Goal: Task Accomplishment & Management: Use online tool/utility

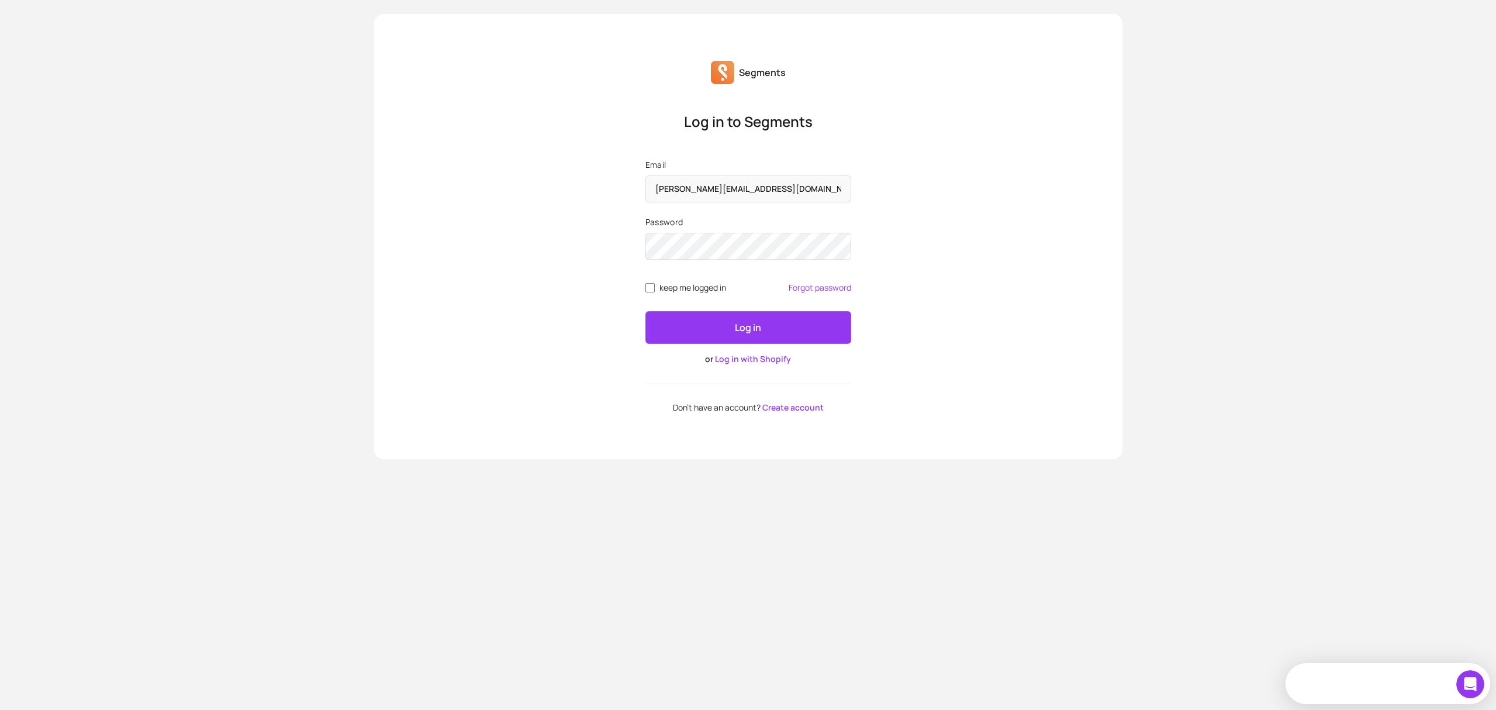
click at [714, 333] on button "Log in" at bounding box center [748, 327] width 206 height 33
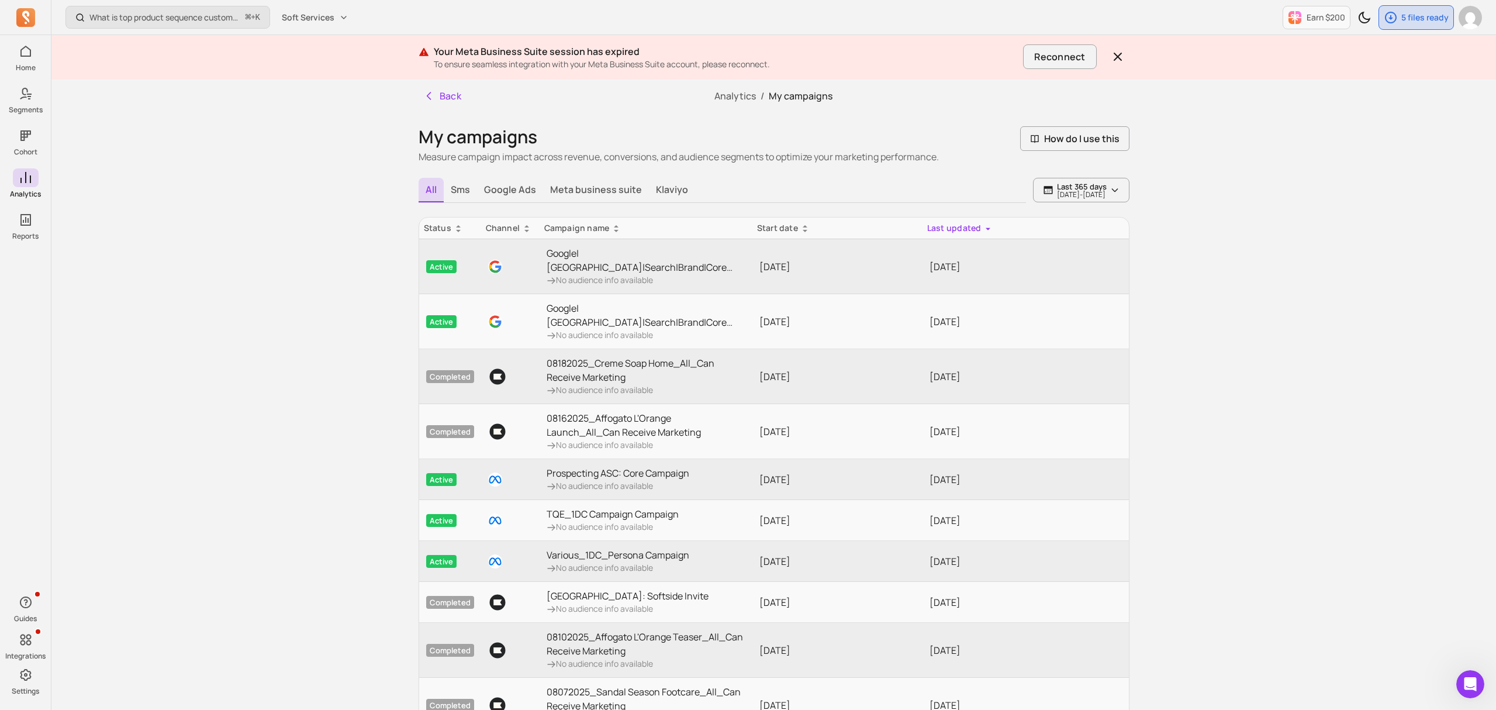
click at [1208, 254] on div "What is top product sequence customer purchase the most in last 90 days? ⌘ + K …" at bounding box center [773, 415] width 1445 height 830
click at [1053, 49] on button "Reconnect" at bounding box center [1059, 56] width 73 height 25
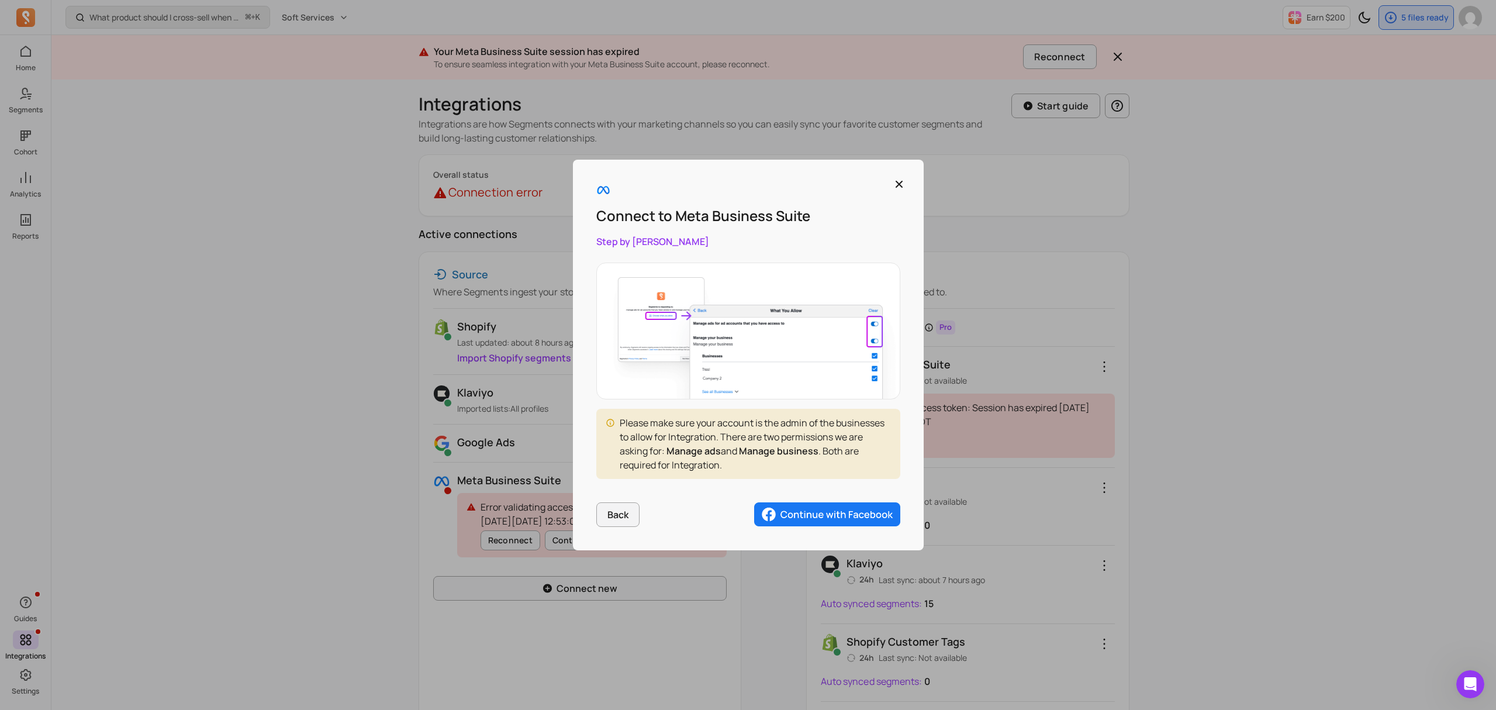
click at [814, 510] on img "button" at bounding box center [827, 514] width 146 height 25
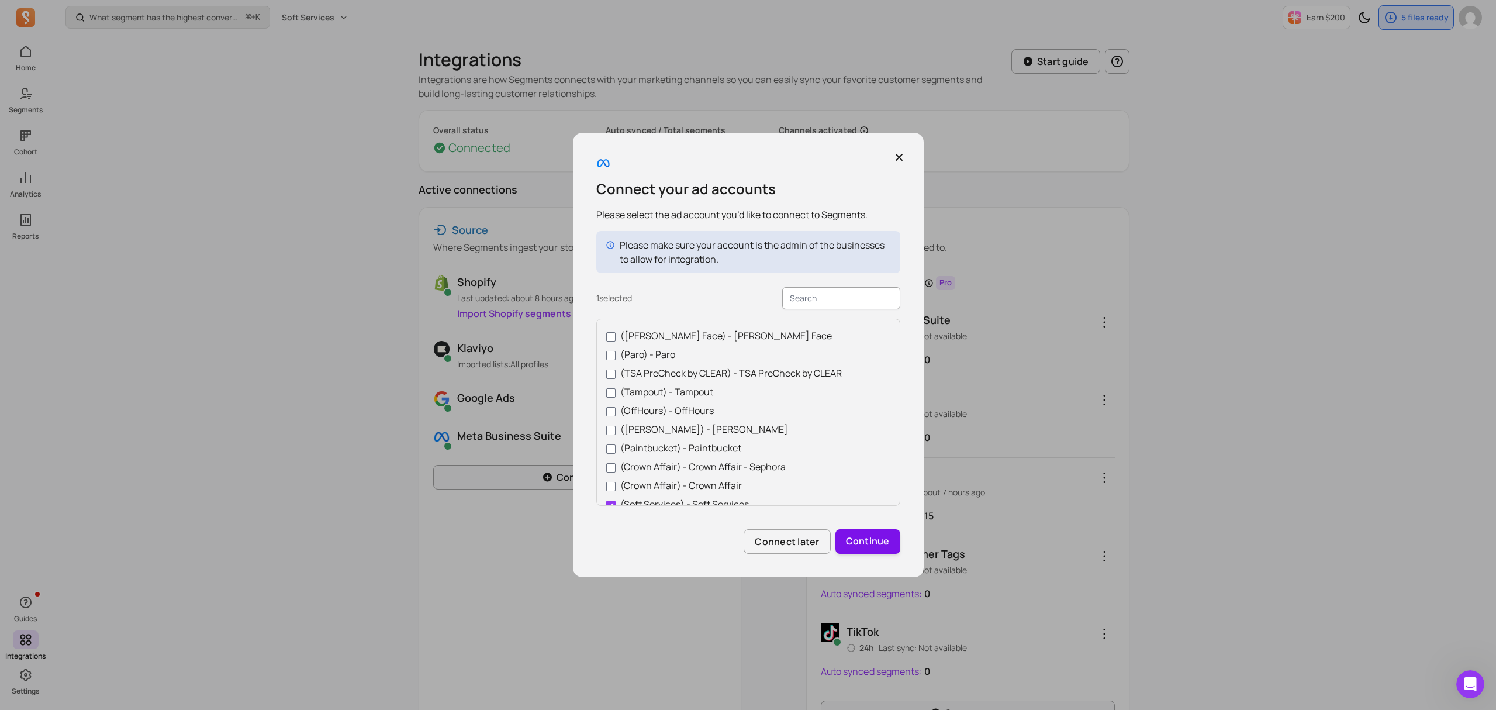
click at [865, 542] on button "Continue" at bounding box center [867, 541] width 65 height 25
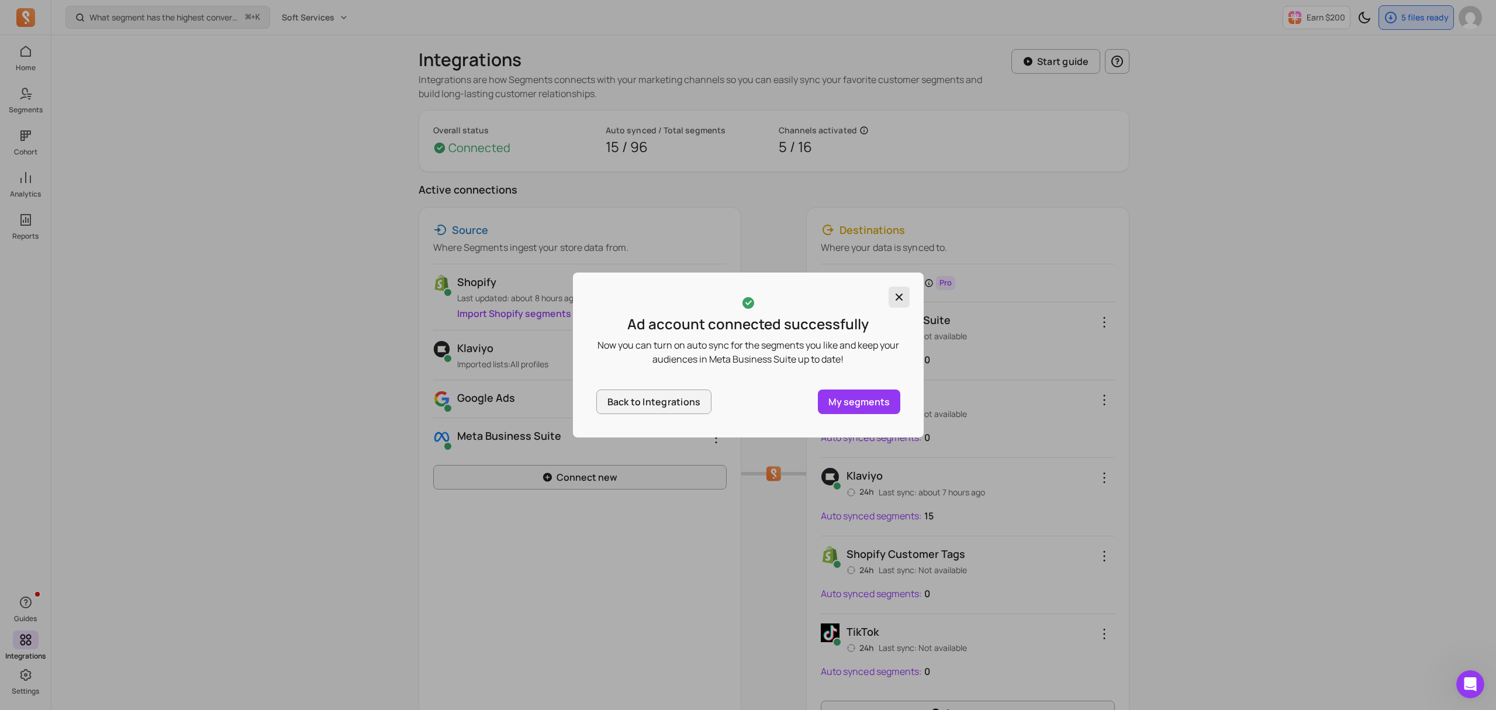
click at [897, 292] on icon "button" at bounding box center [899, 297] width 12 height 12
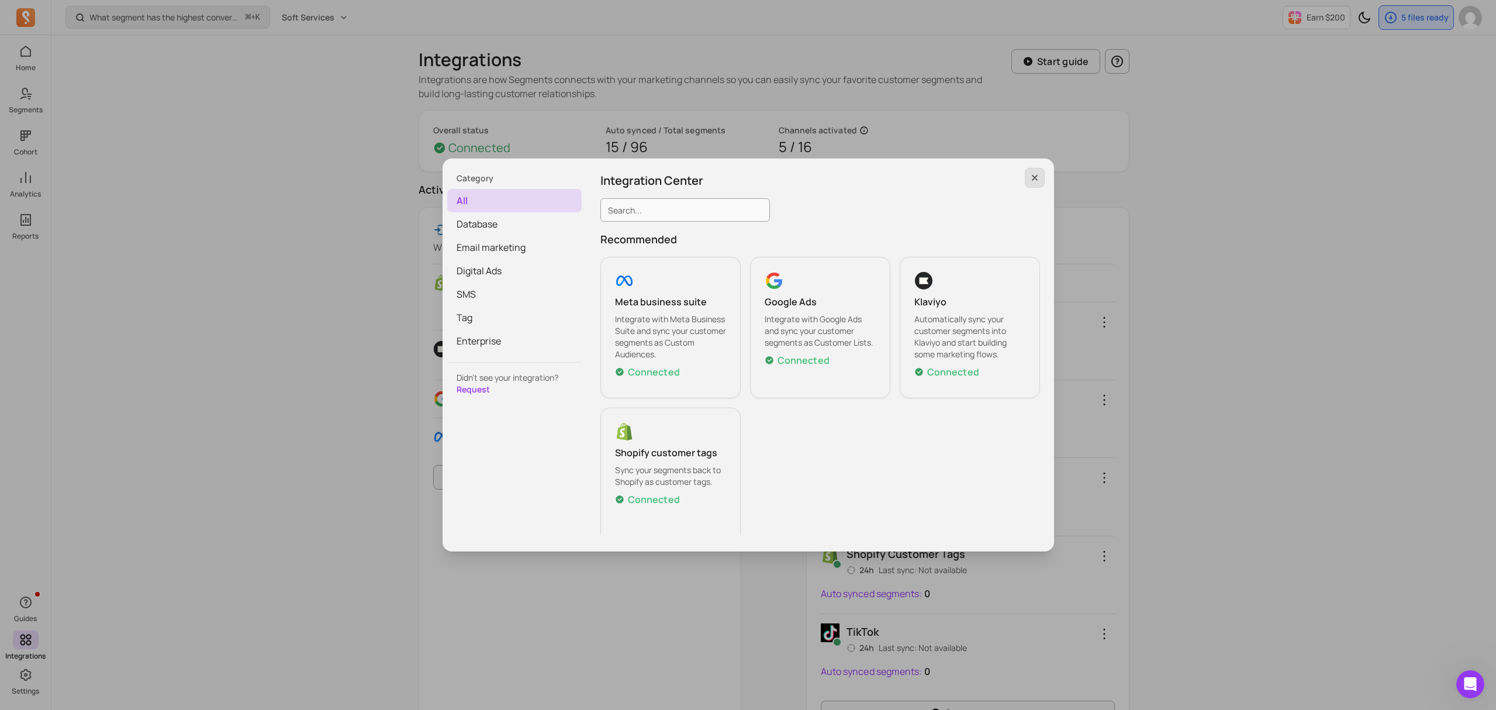
click at [1037, 180] on icon "button" at bounding box center [1034, 177] width 9 height 9
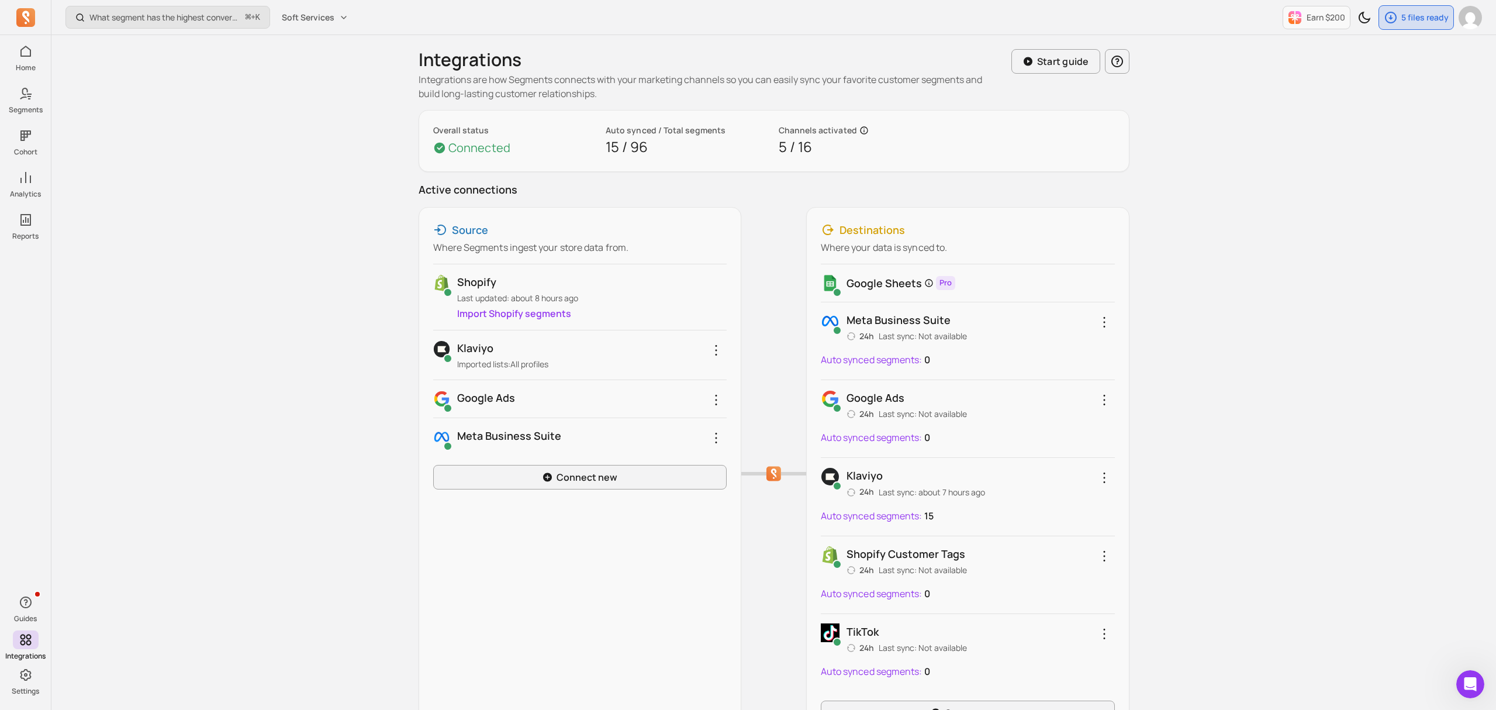
click at [1248, 295] on div "What segment has the highest conversion rate in a campaign? ⌘ + K Soft Services…" at bounding box center [773, 460] width 1445 height 921
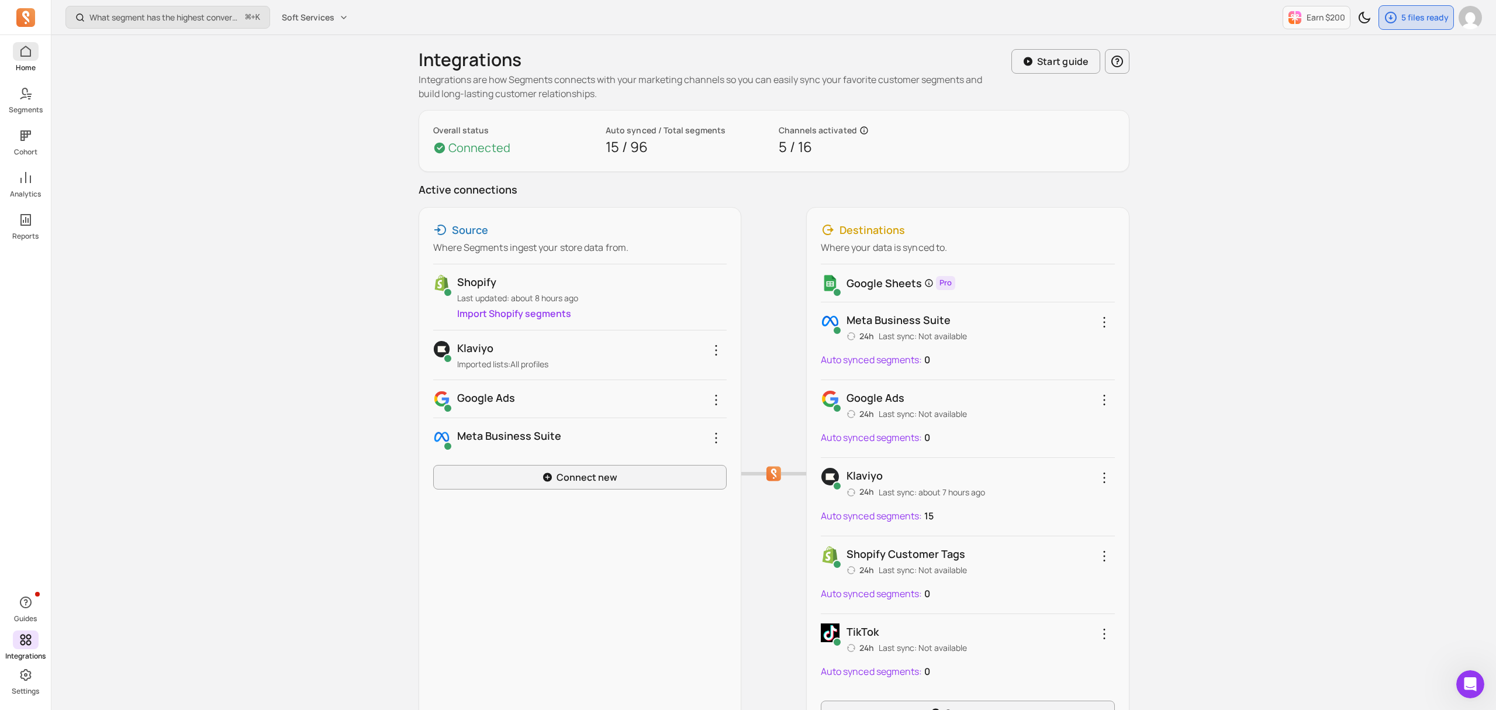
click at [27, 57] on icon at bounding box center [26, 51] width 14 height 14
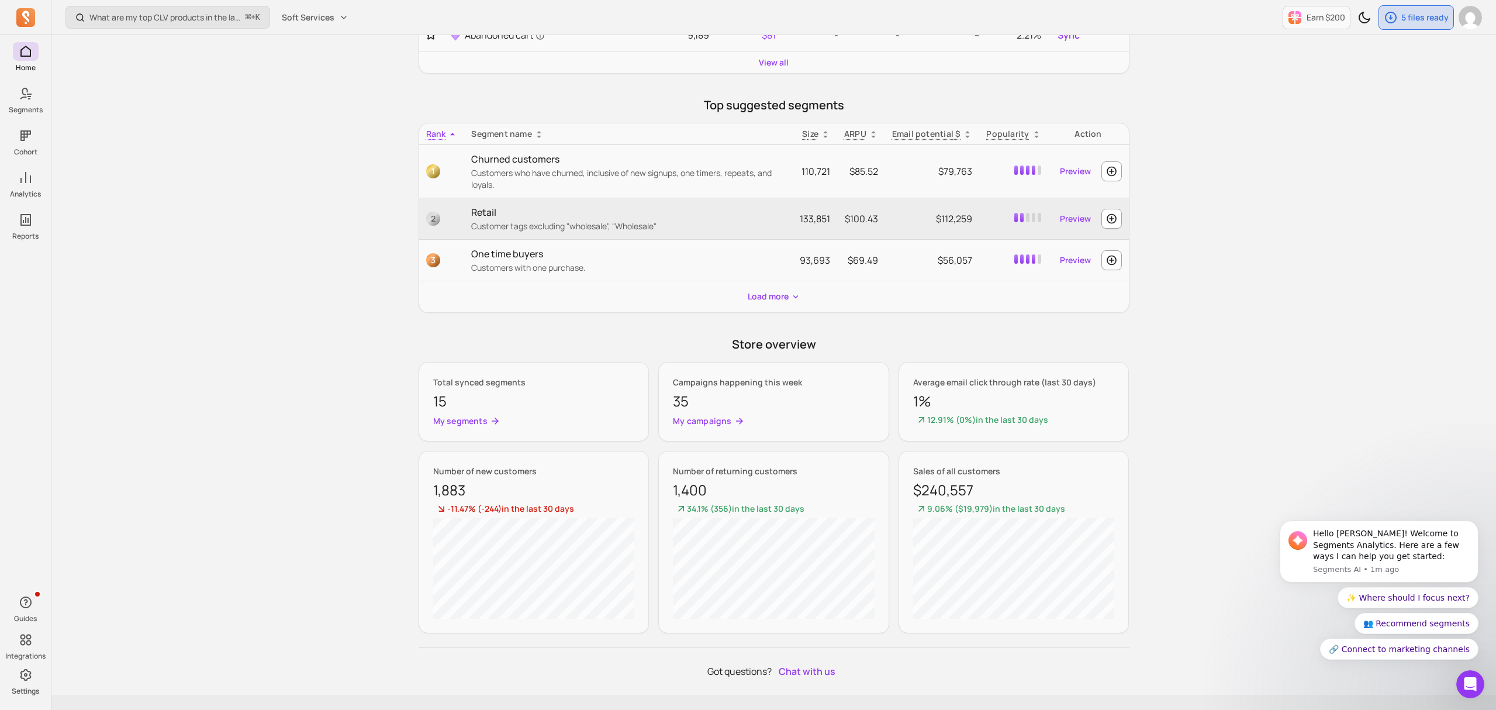
scroll to position [350, 0]
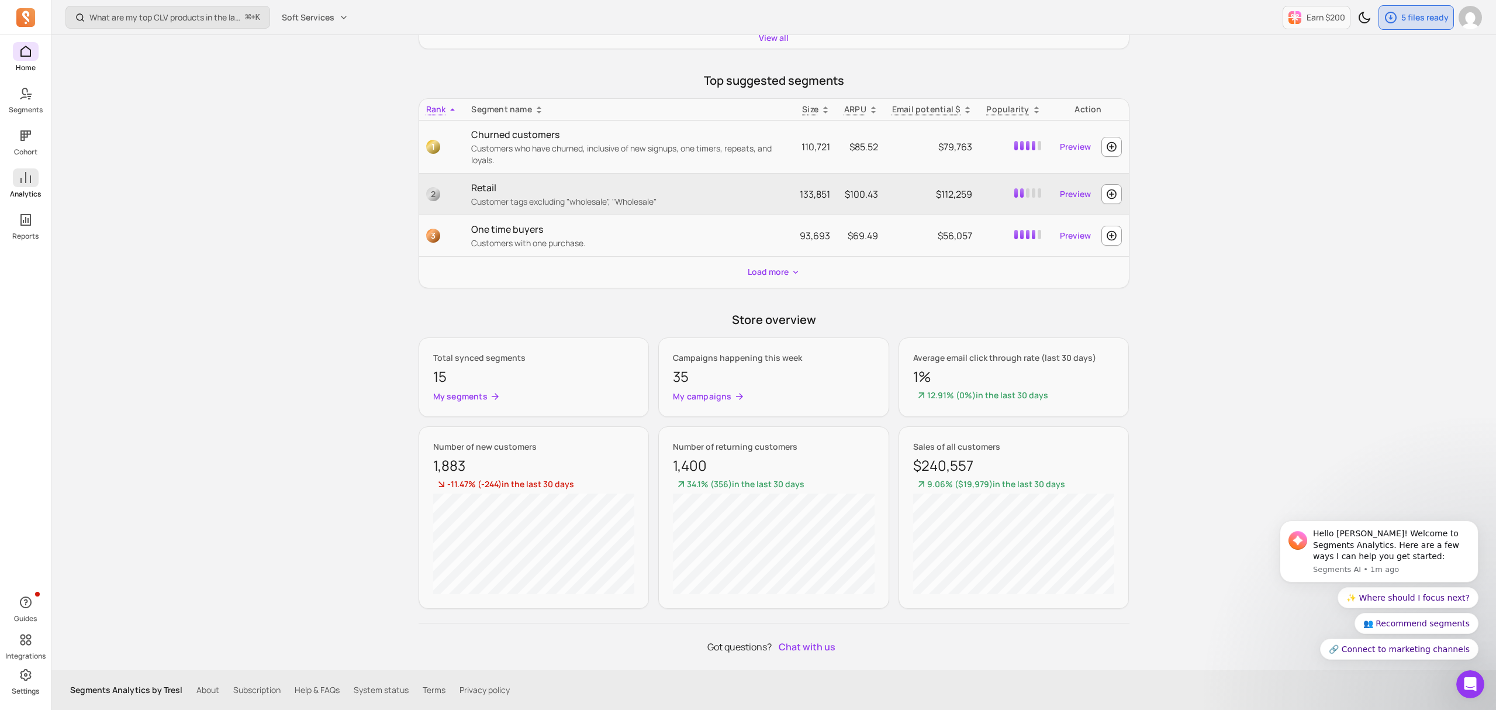
click at [32, 178] on icon at bounding box center [26, 178] width 14 height 14
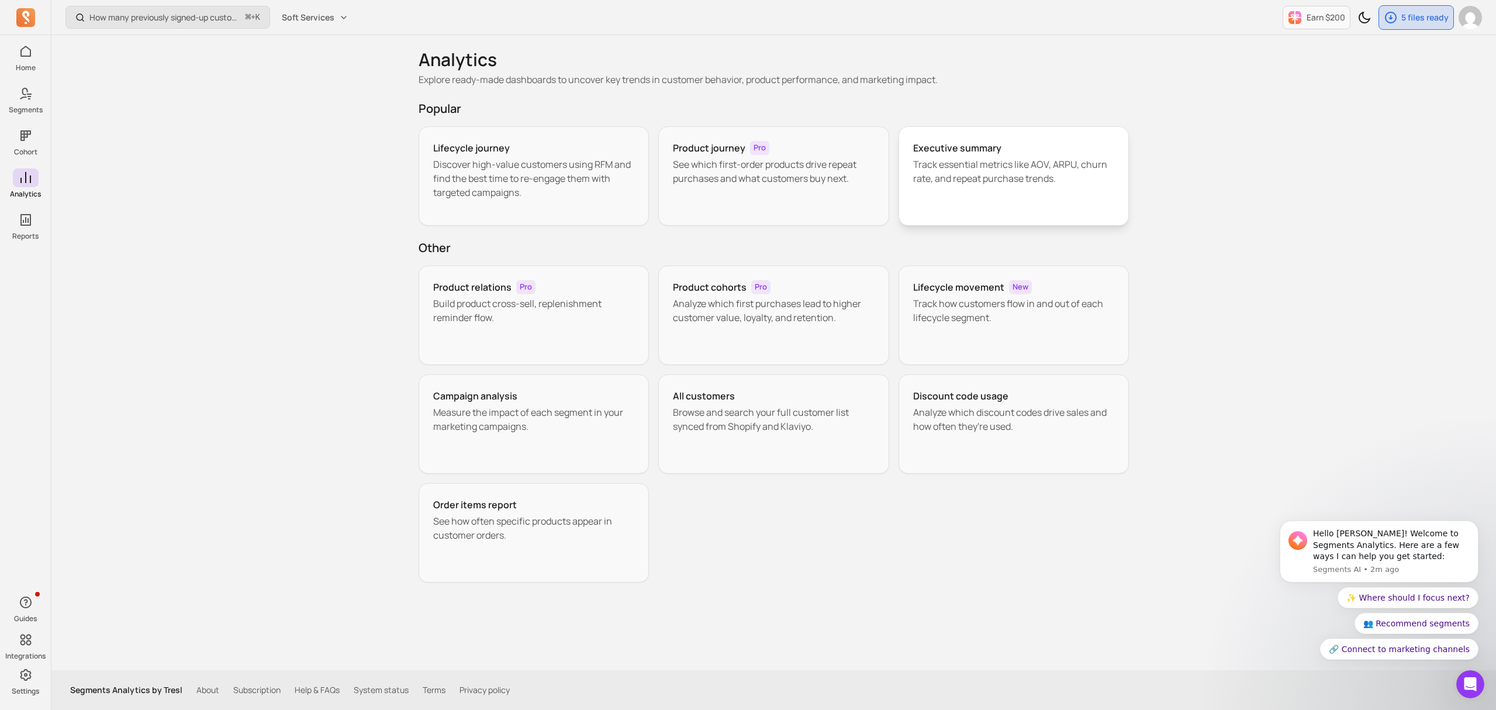
click at [1065, 148] on div "Executive summary" at bounding box center [1014, 148] width 202 height 14
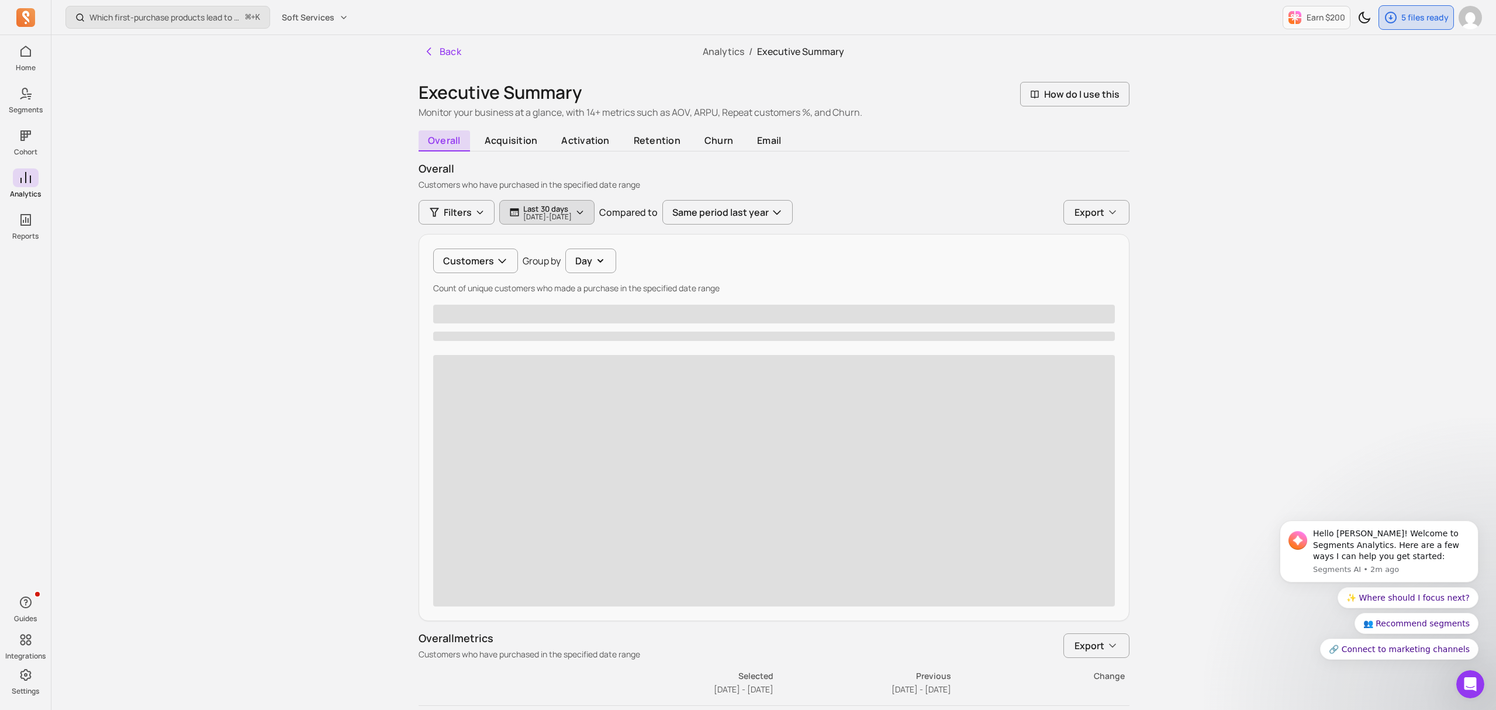
click at [572, 216] on p "[DATE] - [DATE]" at bounding box center [547, 216] width 49 height 7
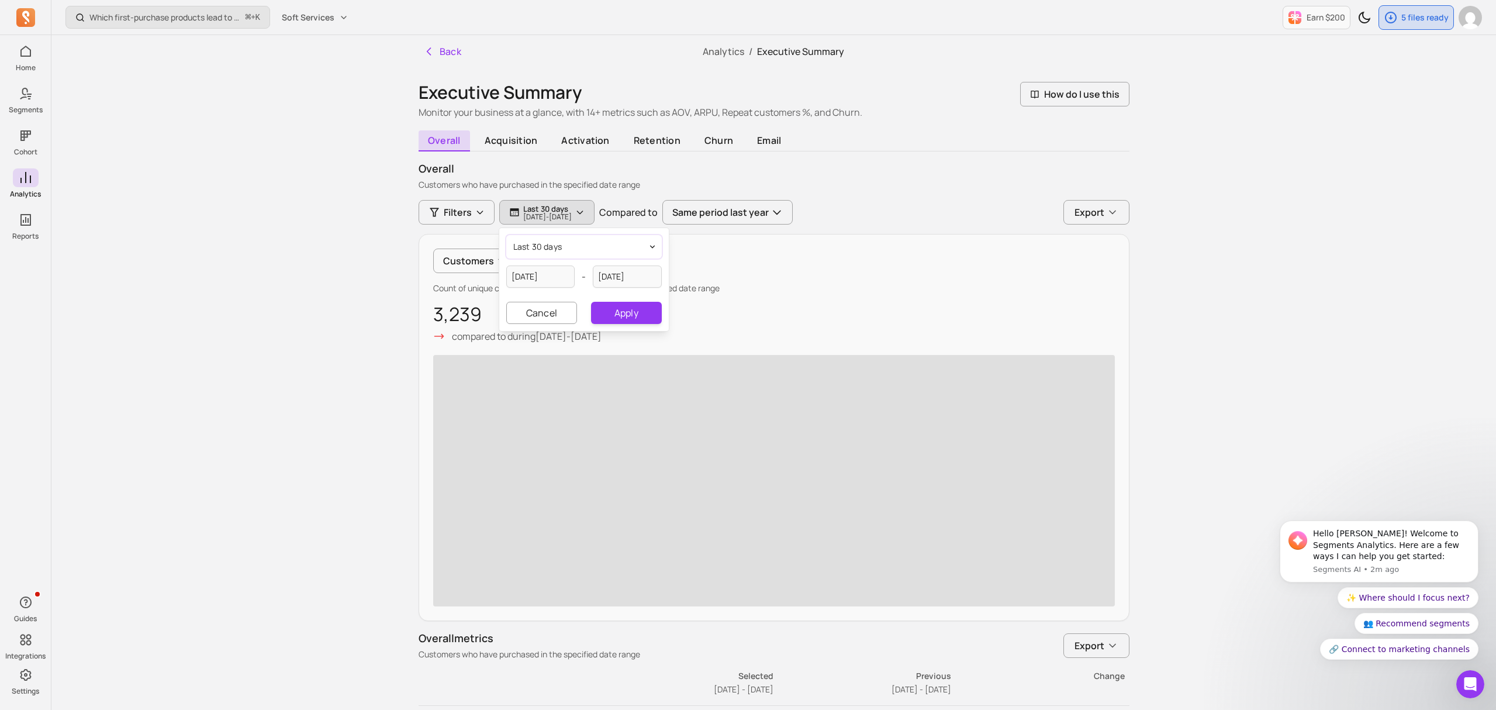
click at [568, 251] on button "last 30 days" at bounding box center [583, 246] width 155 height 23
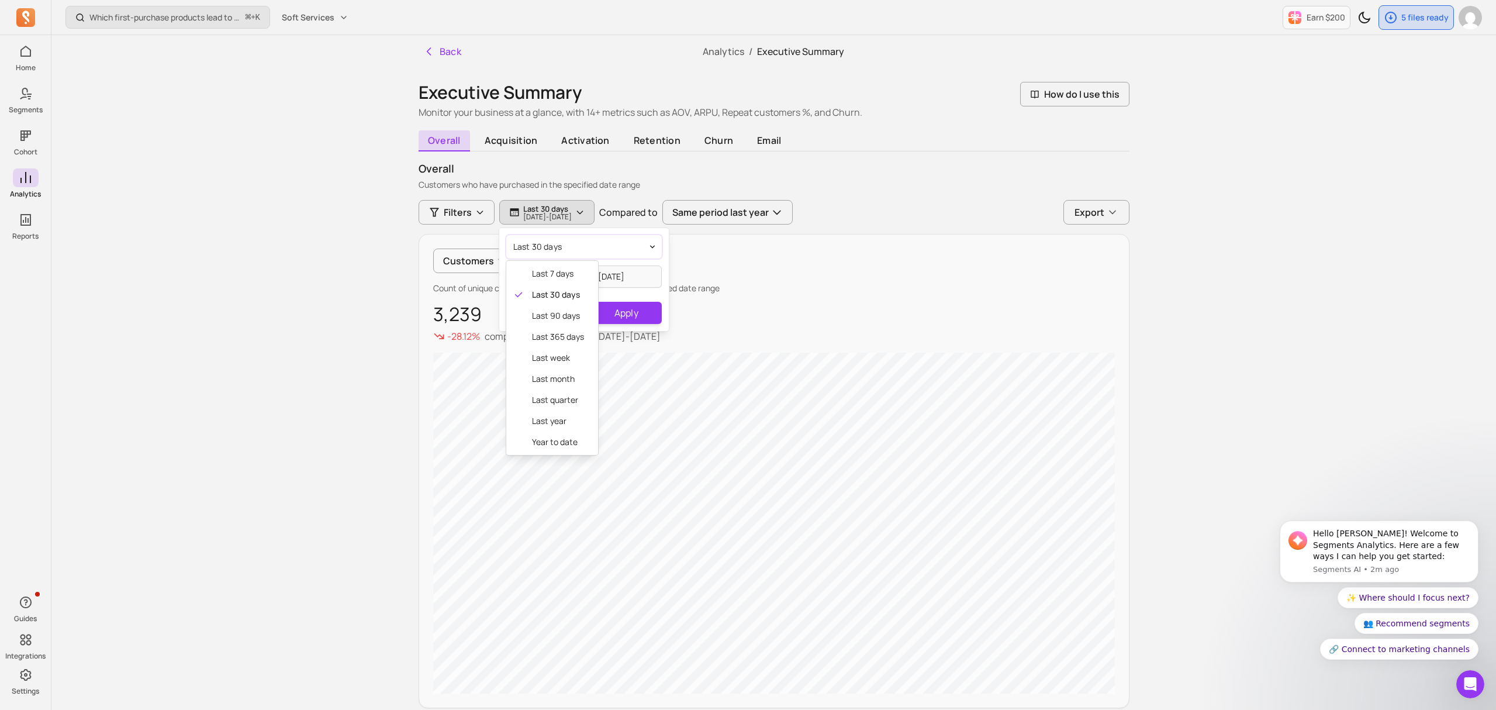
click at [627, 246] on button "last 30 days" at bounding box center [583, 246] width 155 height 23
select select "2025"
select select "July"
click at [513, 281] on input "[DATE]" at bounding box center [540, 276] width 69 height 22
click at [514, 310] on select "2000 2001 2002 2003 2004 2005 2006 2007 2008 2009 2010 2011 2012 2013 2014 2015…" at bounding box center [507, 308] width 41 height 19
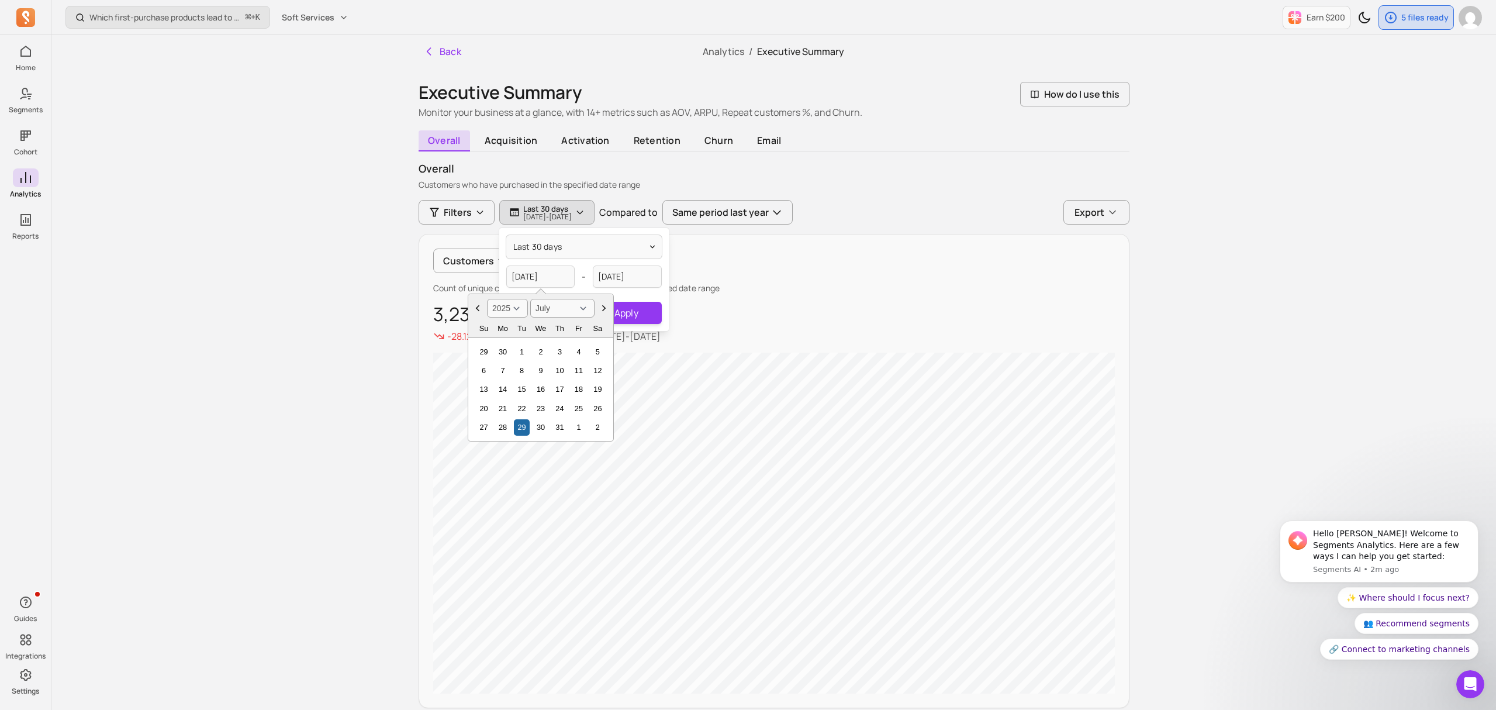
select select "2021"
click at [475, 310] on icon "Choose Date" at bounding box center [478, 308] width 12 height 12
select select "May"
click at [500, 407] on div "17" at bounding box center [503, 408] width 16 height 16
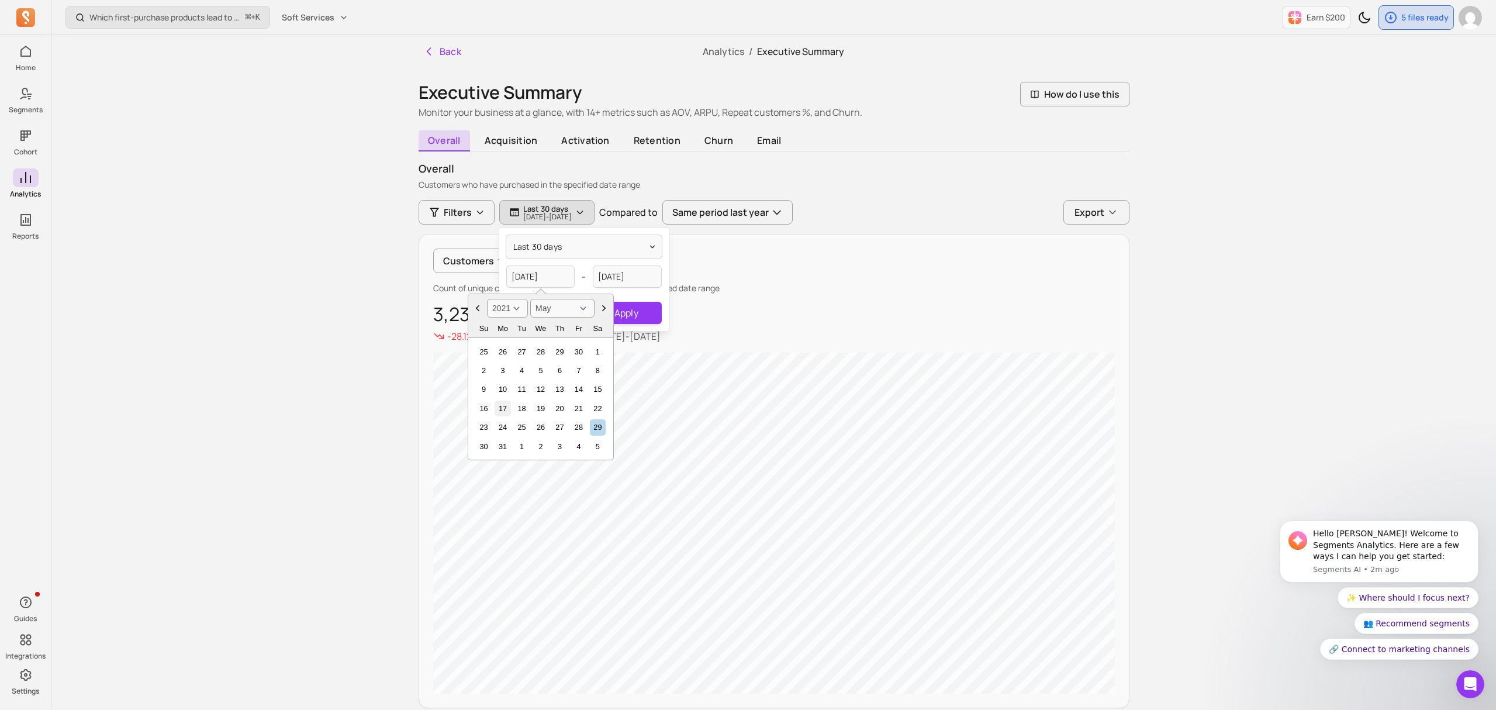
type input "[DATE]"
click at [638, 314] on button "Apply" at bounding box center [626, 313] width 70 height 22
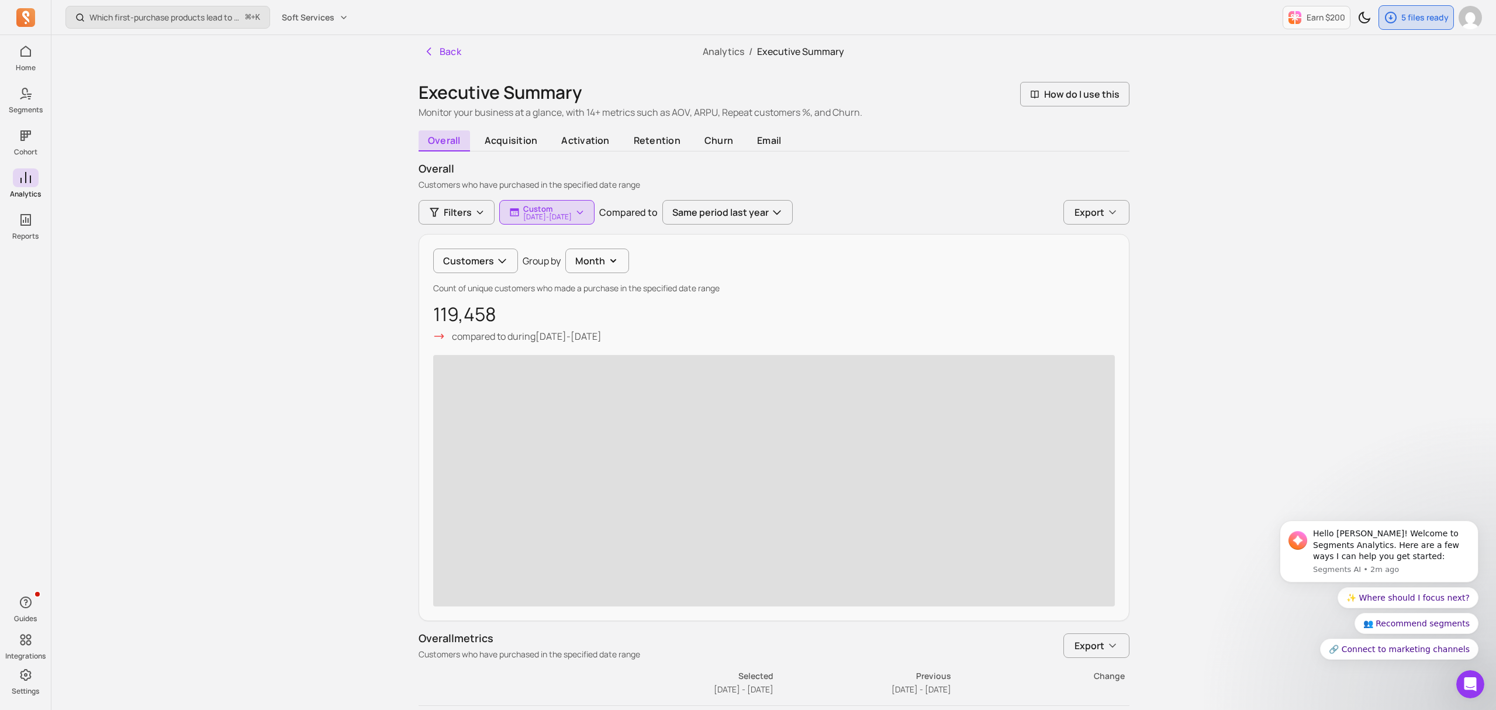
click at [1233, 361] on div "Which first-purchase products lead to the highest revenue per customer over tim…" at bounding box center [773, 498] width 1445 height 996
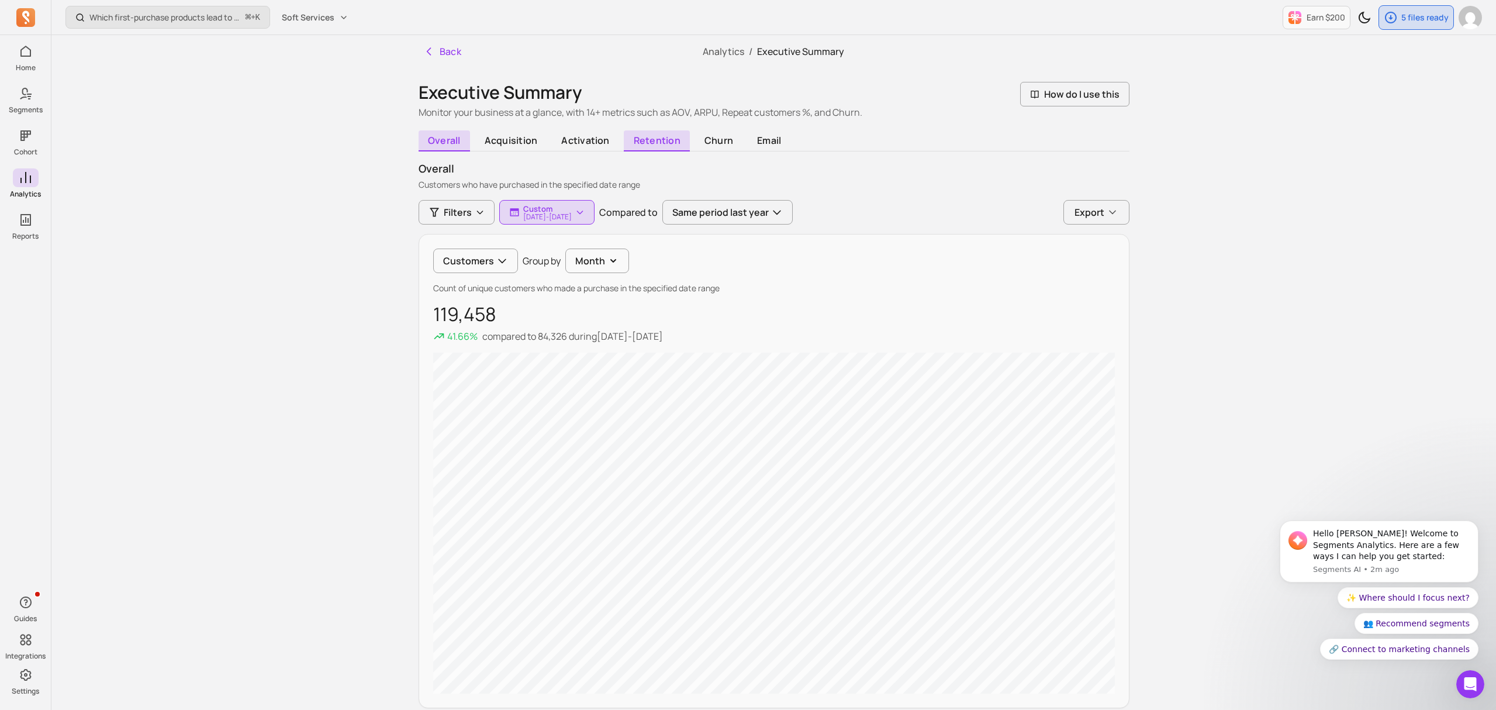
click at [658, 145] on span "retention" at bounding box center [657, 140] width 66 height 21
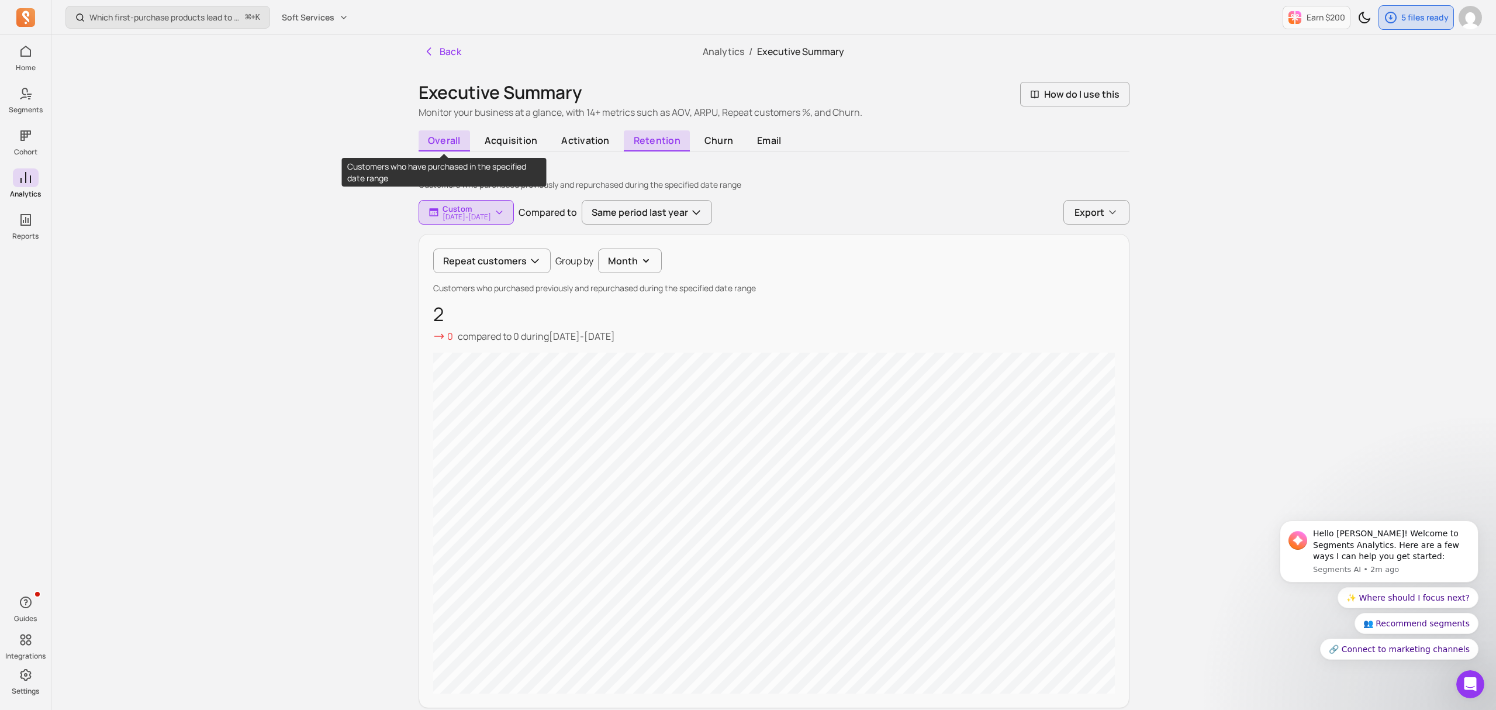
click at [444, 140] on span "overall" at bounding box center [445, 140] width 52 height 21
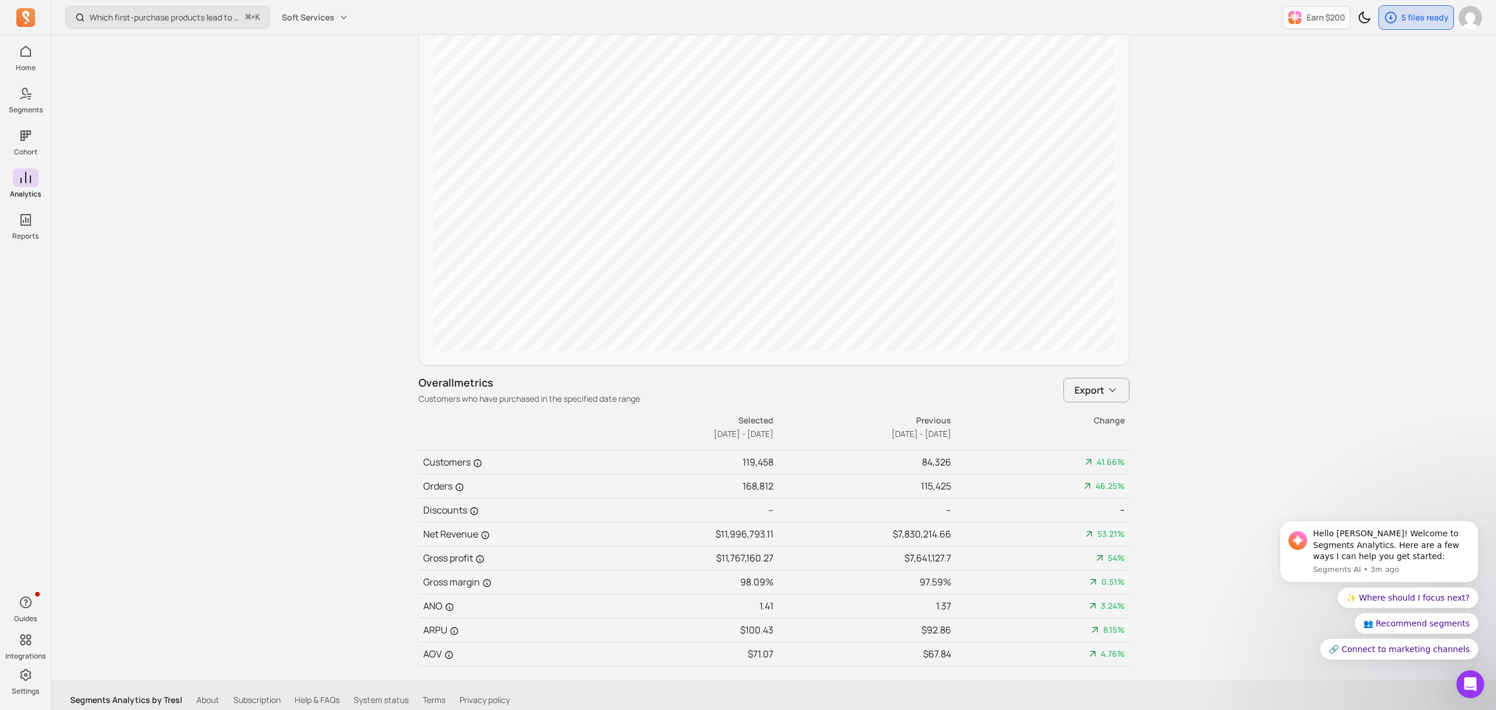
scroll to position [353, 0]
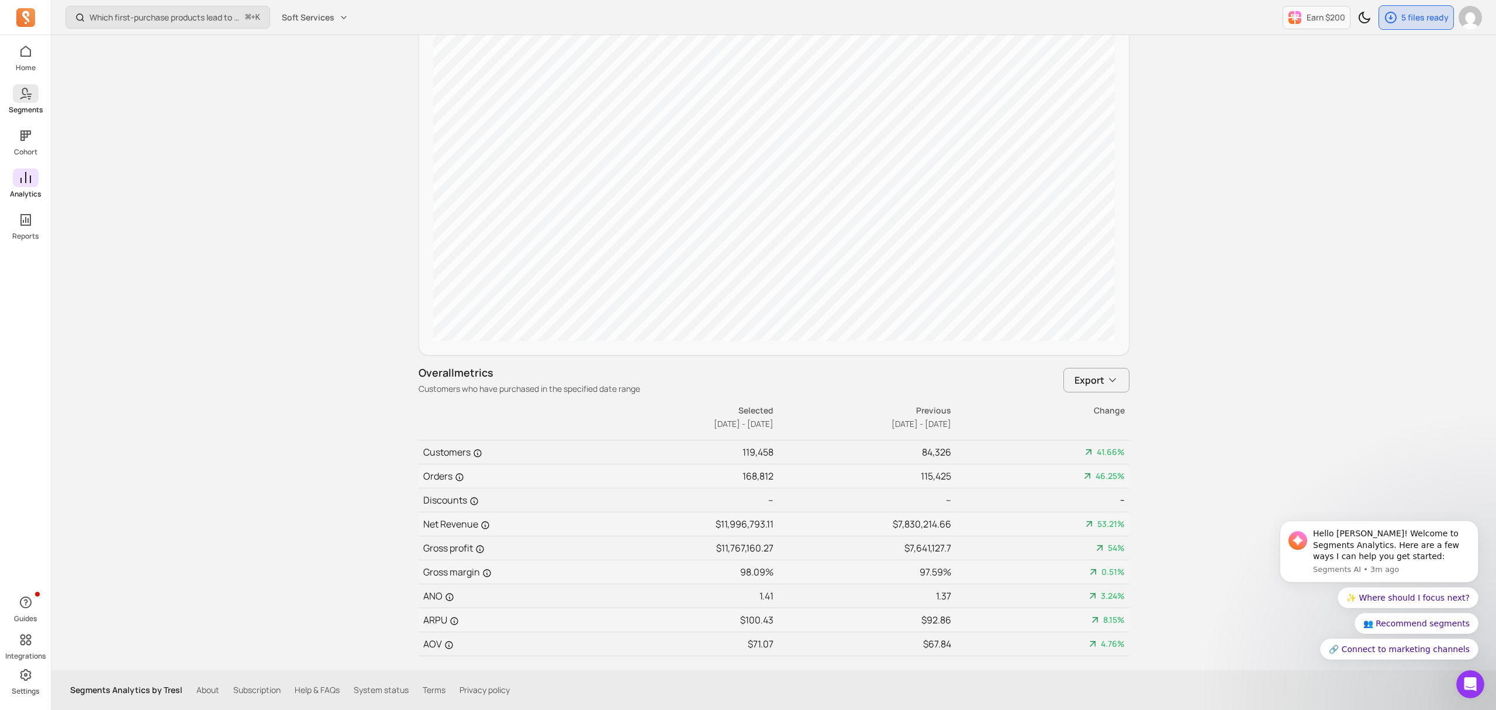
click at [32, 105] on p "Segments" at bounding box center [26, 109] width 34 height 9
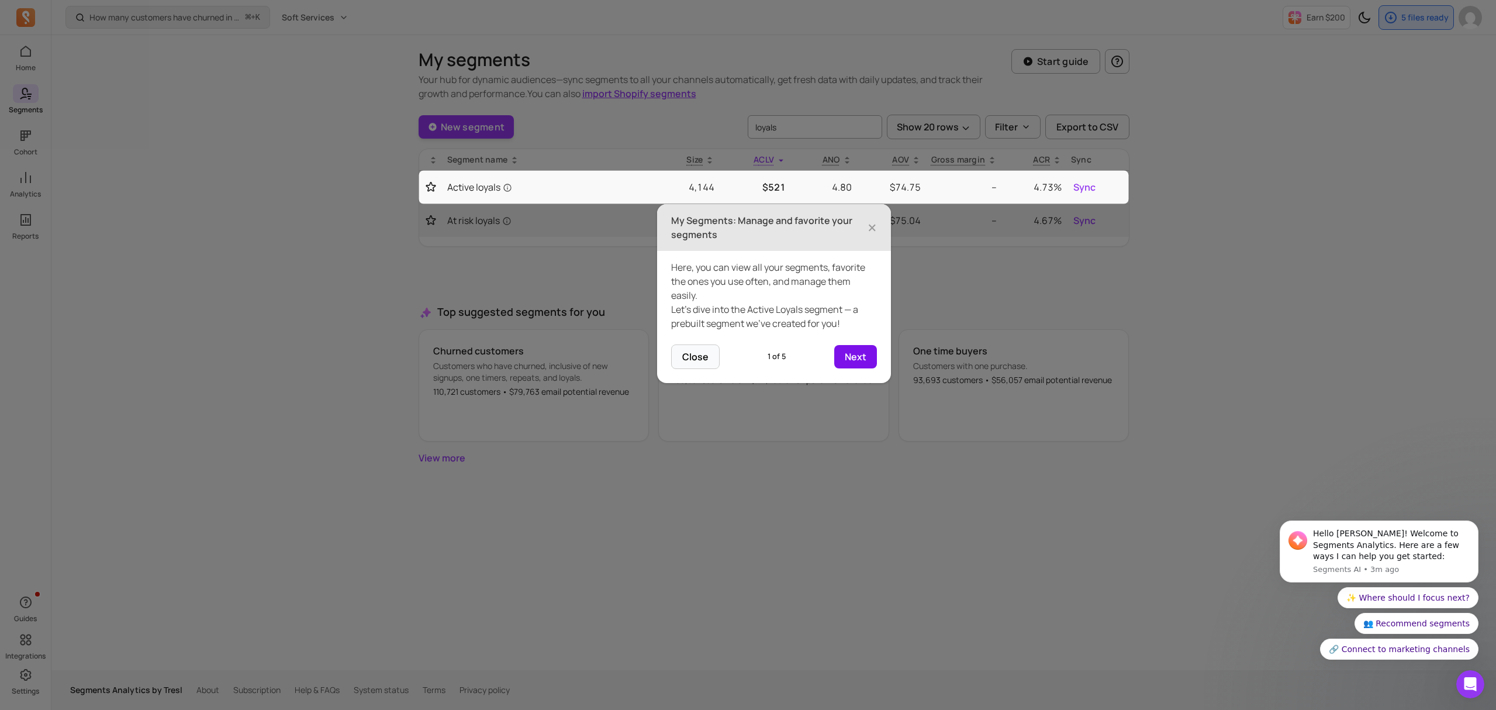
click at [862, 354] on button "Next" at bounding box center [855, 356] width 43 height 23
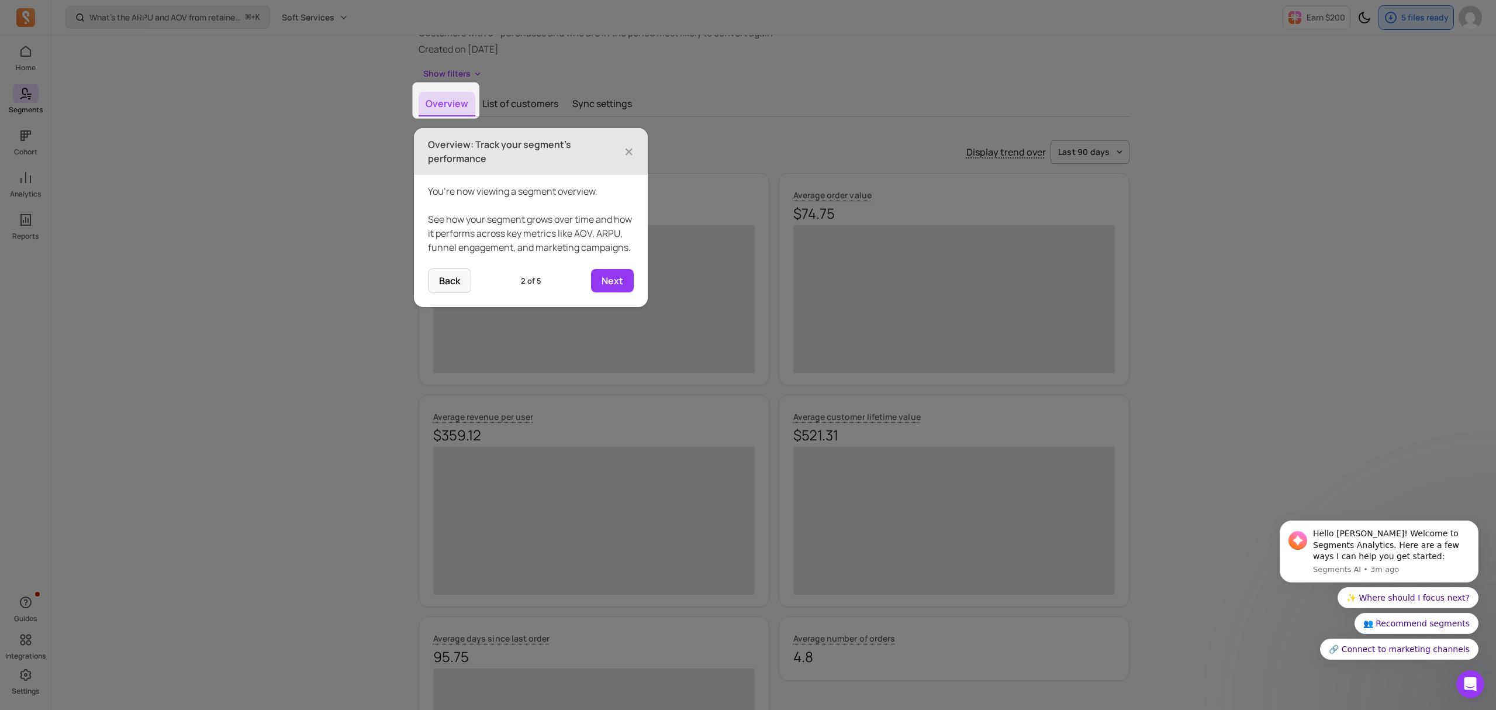
scroll to position [81, 0]
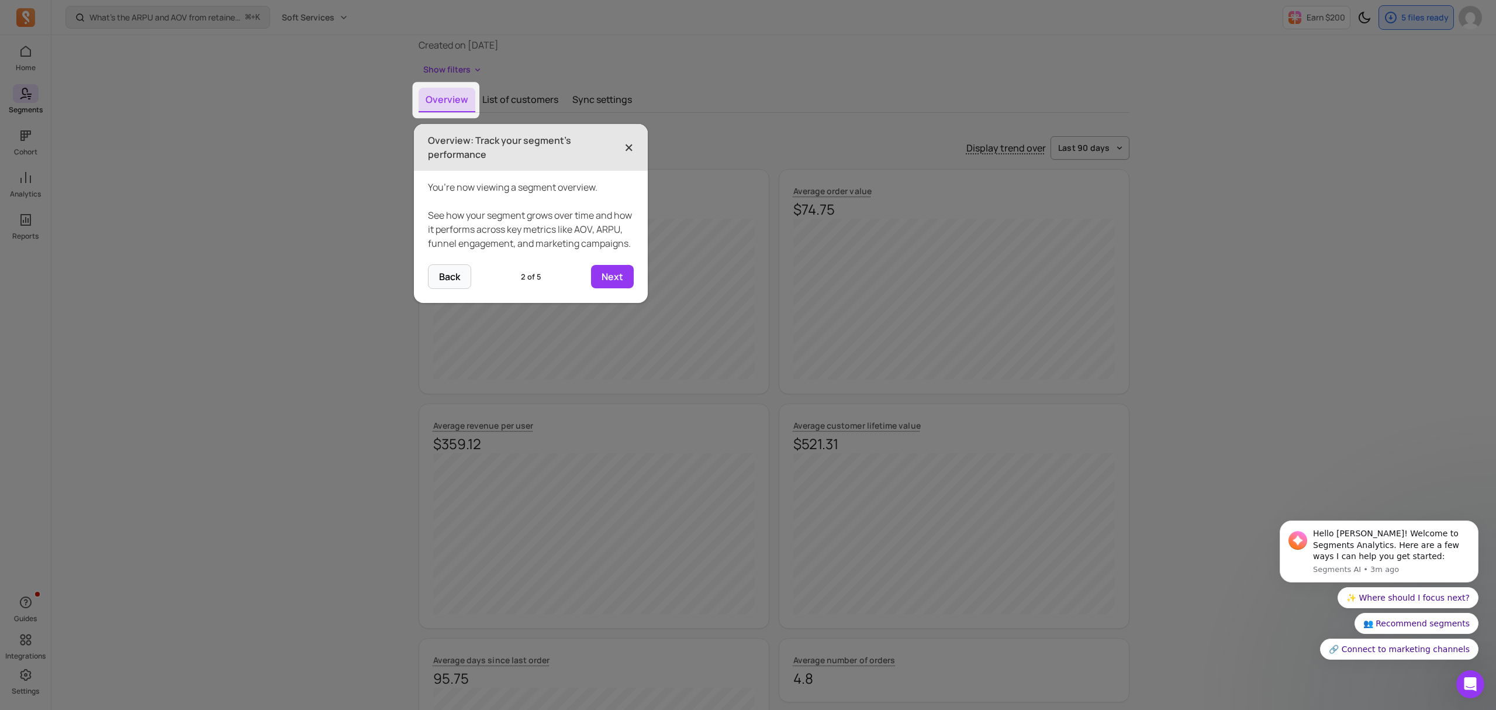
click at [628, 148] on span "×" at bounding box center [628, 147] width 9 height 26
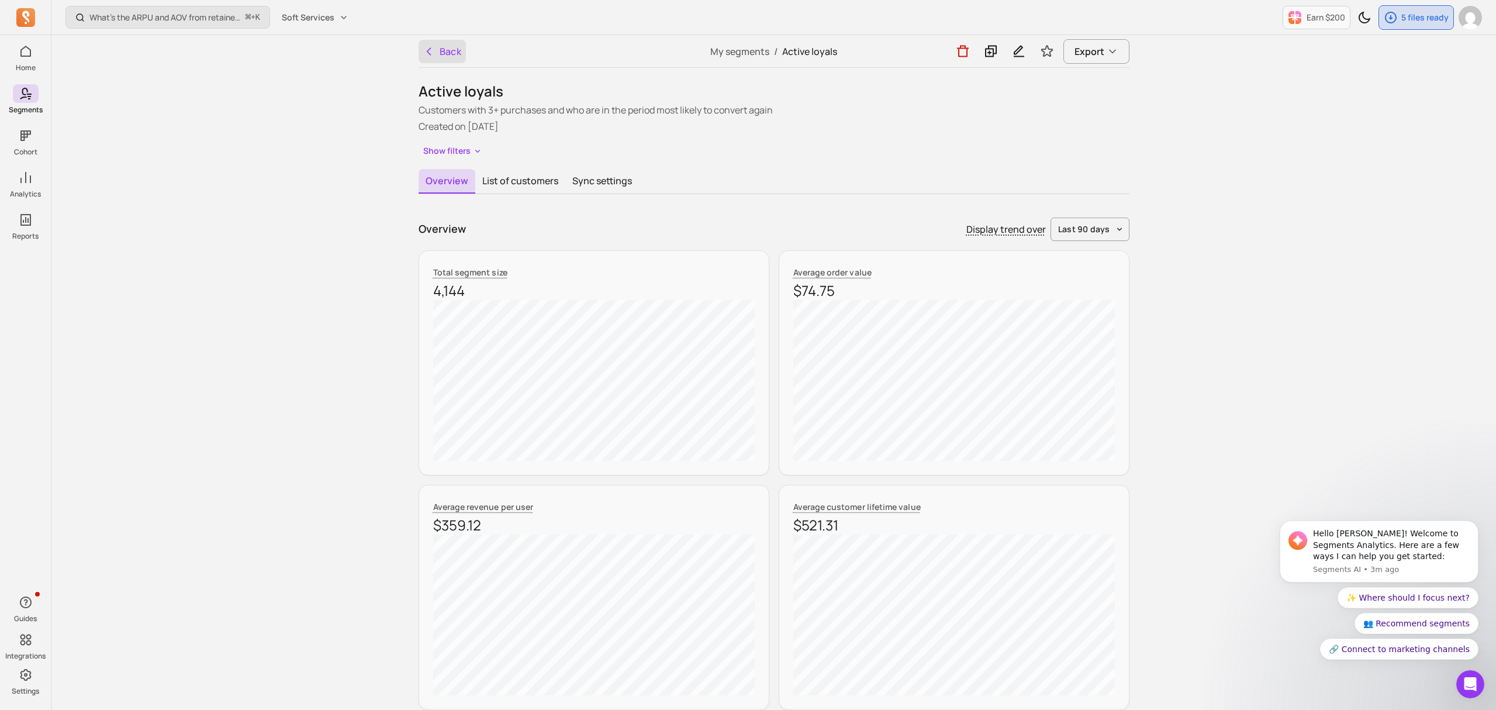
click at [447, 43] on button "Back" at bounding box center [443, 51] width 48 height 23
click at [449, 50] on button "Back" at bounding box center [443, 51] width 48 height 23
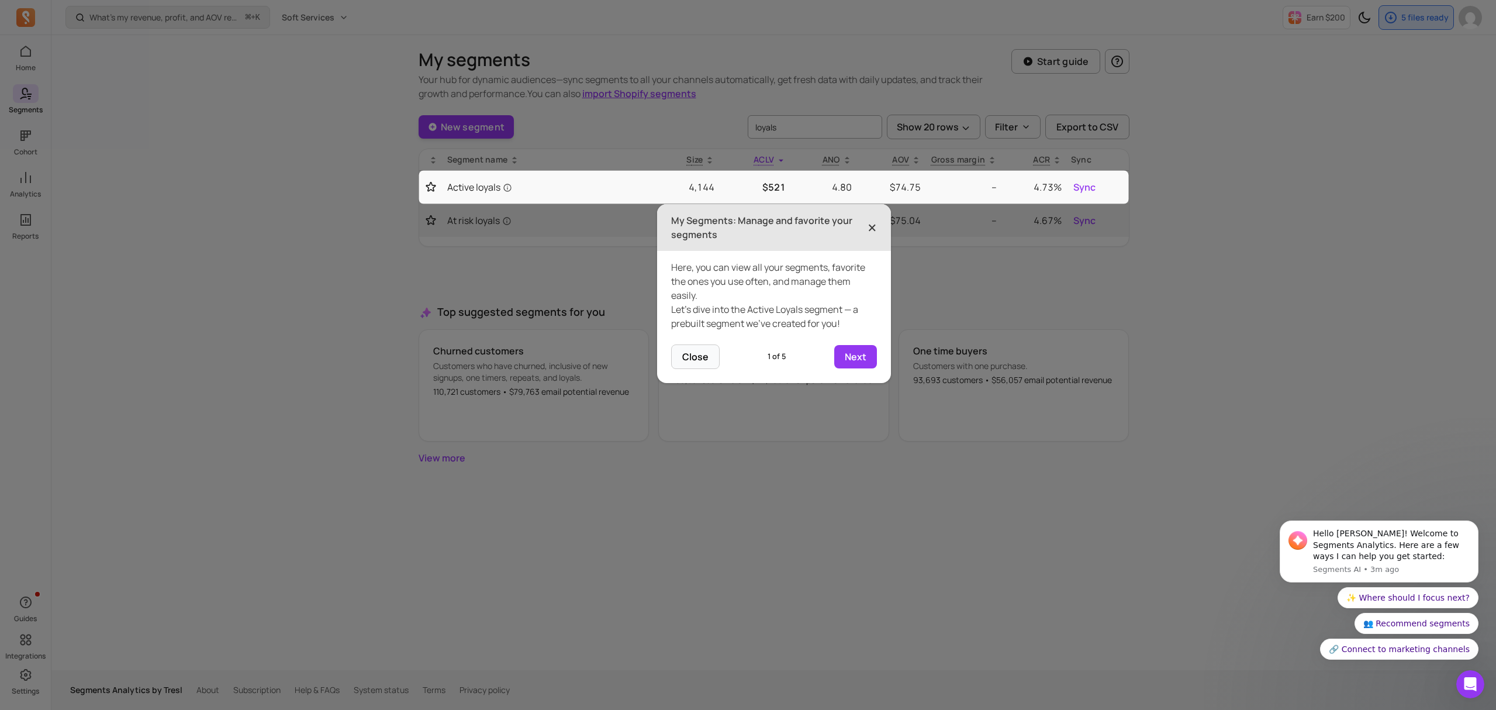
click at [870, 224] on span "×" at bounding box center [872, 228] width 9 height 26
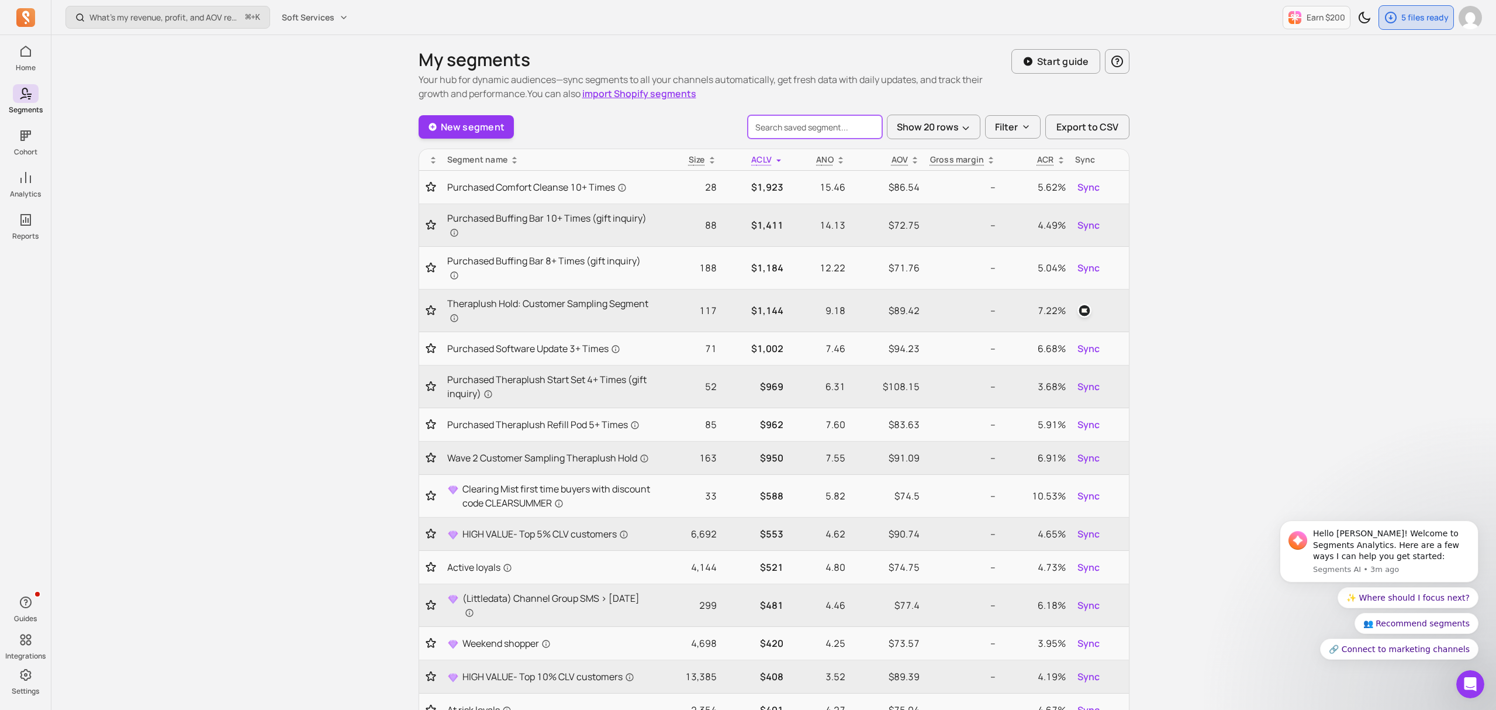
click at [803, 127] on input "search" at bounding box center [815, 126] width 134 height 23
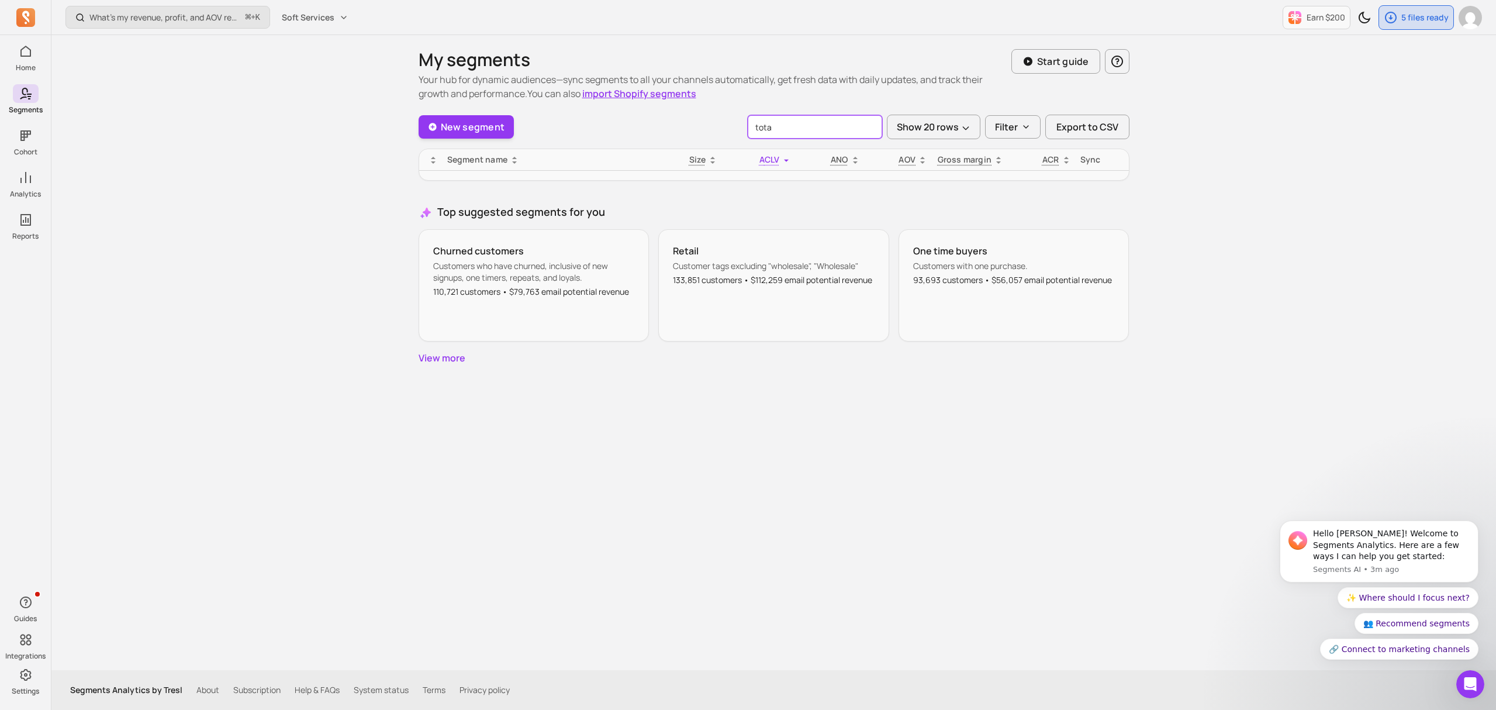
type input "total"
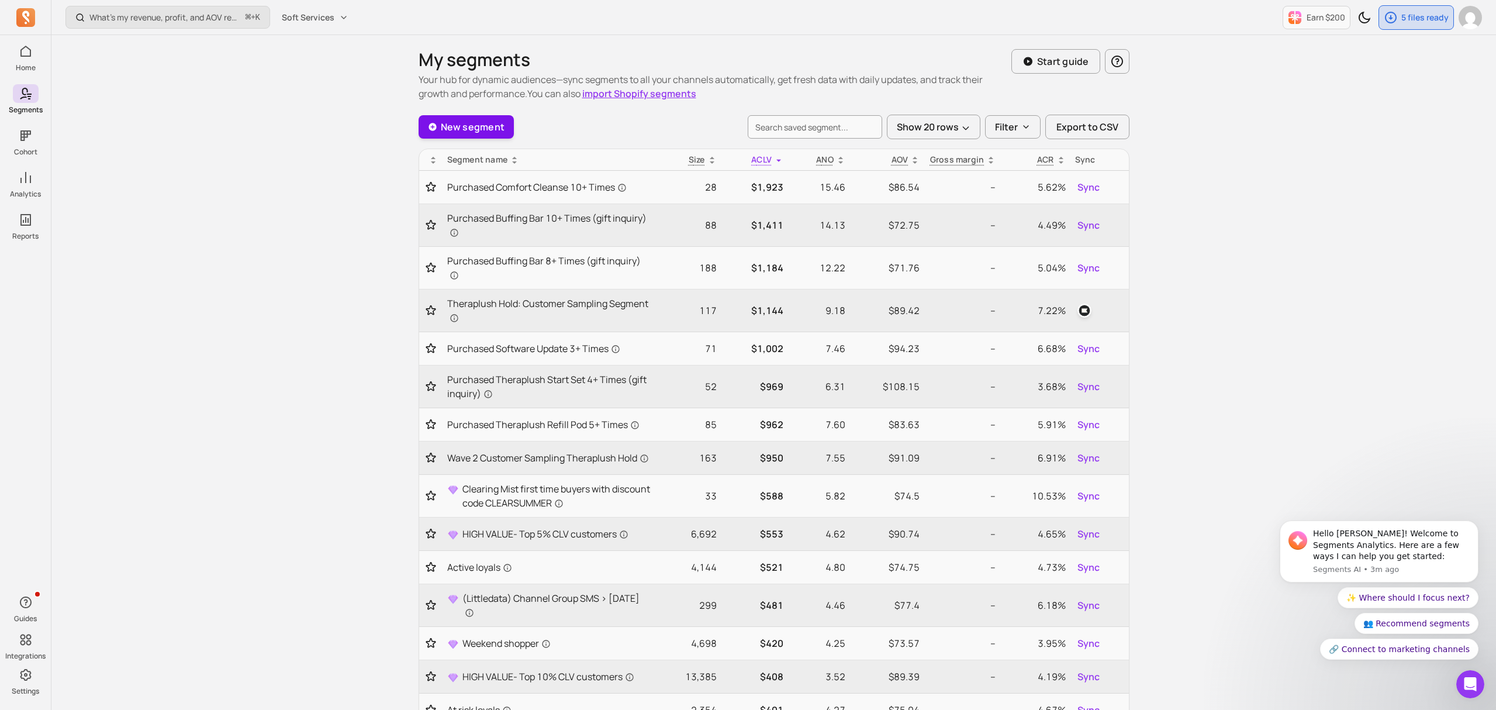
click at [485, 126] on link "New segment" at bounding box center [467, 126] width 96 height 23
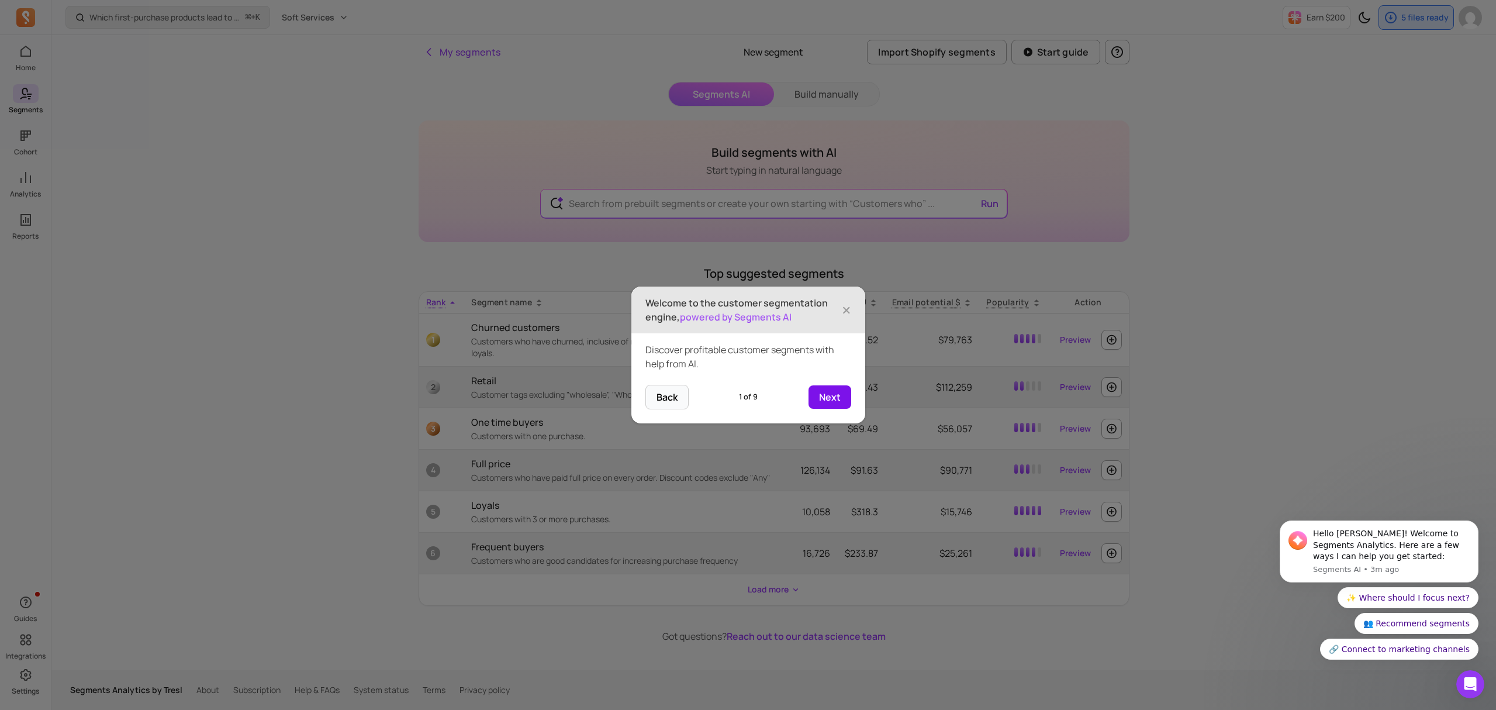
click at [832, 398] on button "Next" at bounding box center [829, 396] width 43 height 23
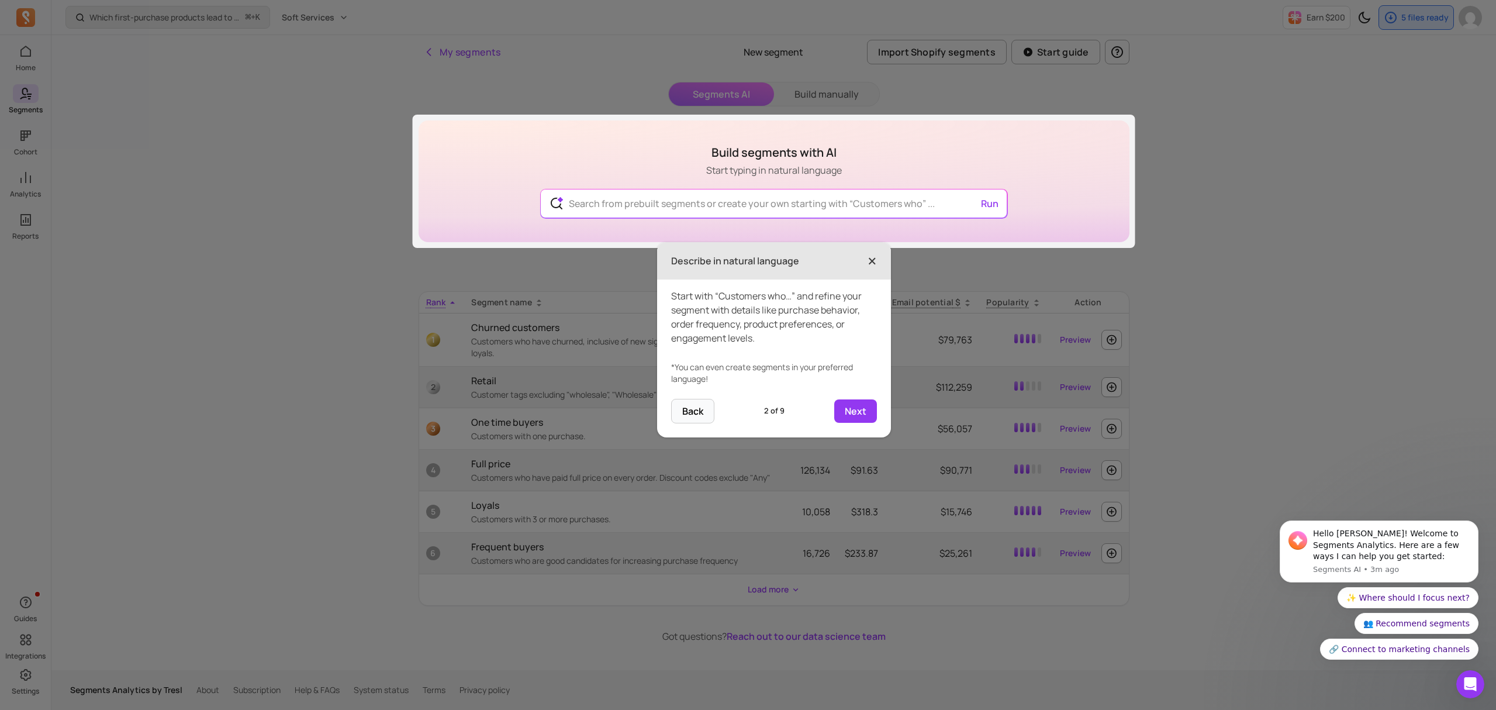
click at [873, 260] on span "×" at bounding box center [872, 261] width 9 height 26
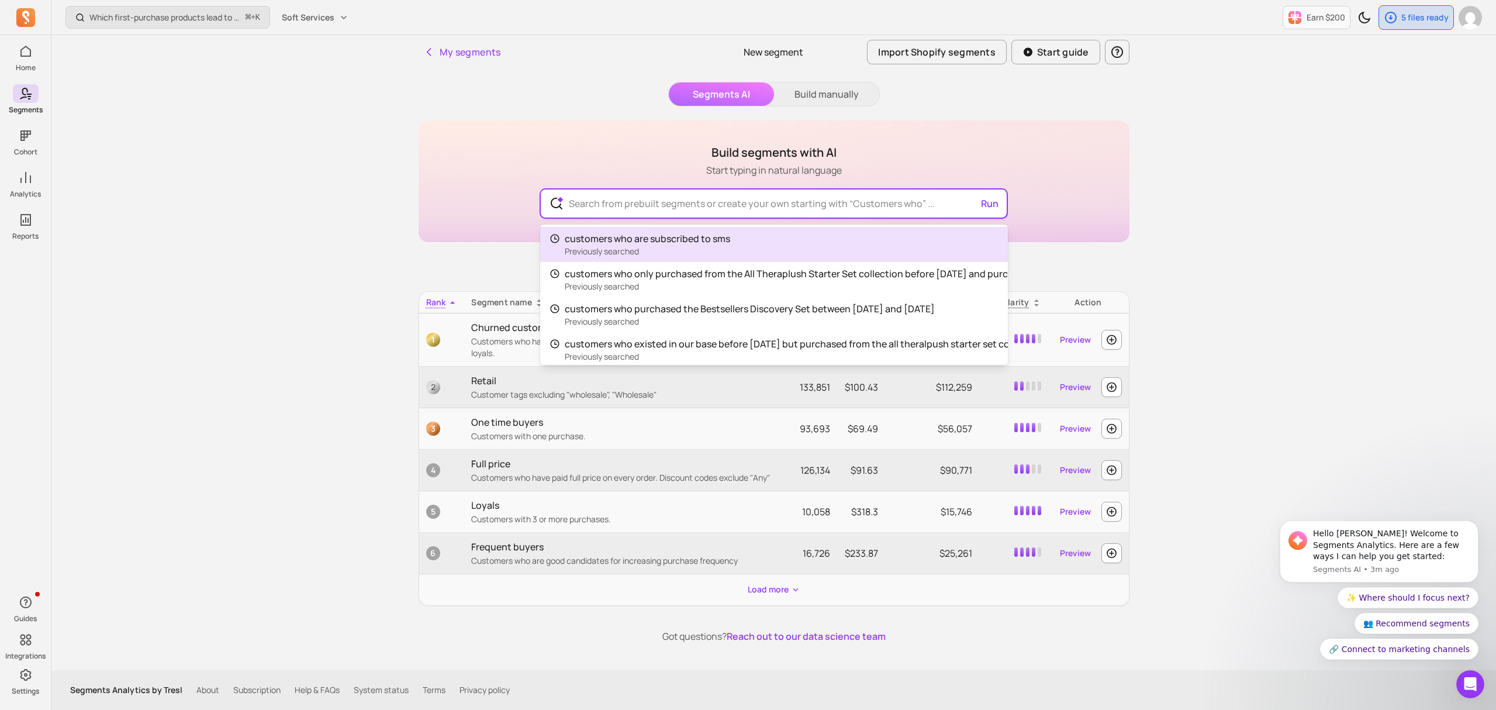
click at [778, 204] on input "text" at bounding box center [773, 203] width 428 height 28
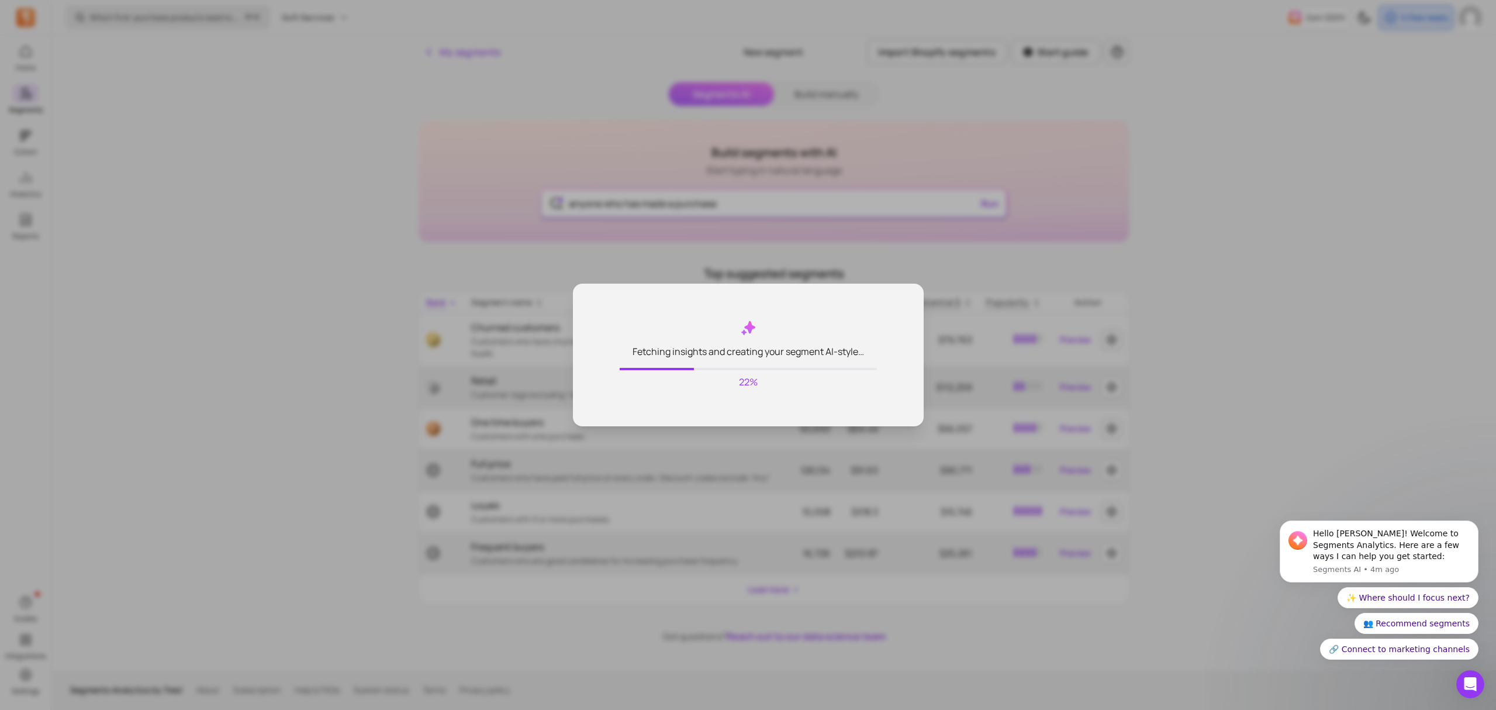
type input "anyone who has made a purchase"
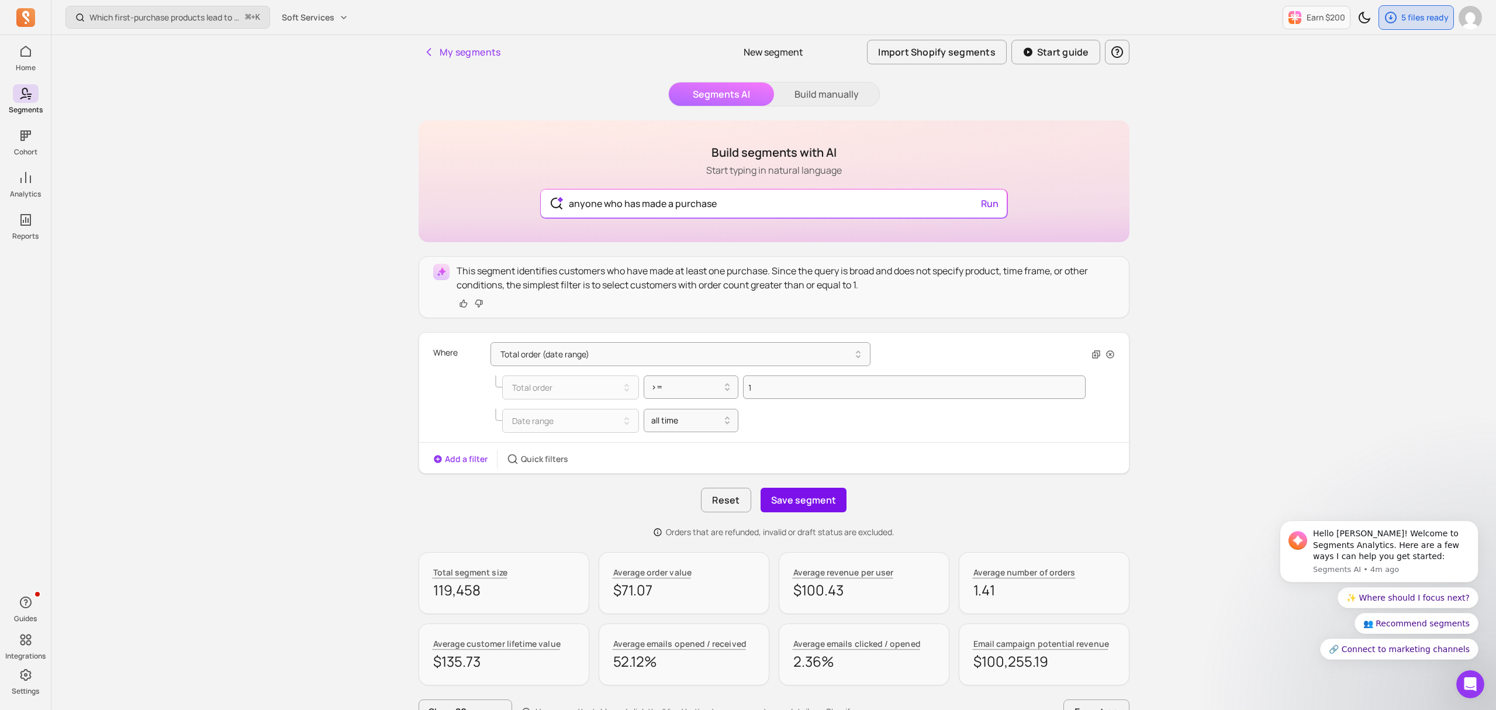
click at [800, 502] on button "Save segment" at bounding box center [804, 500] width 86 height 25
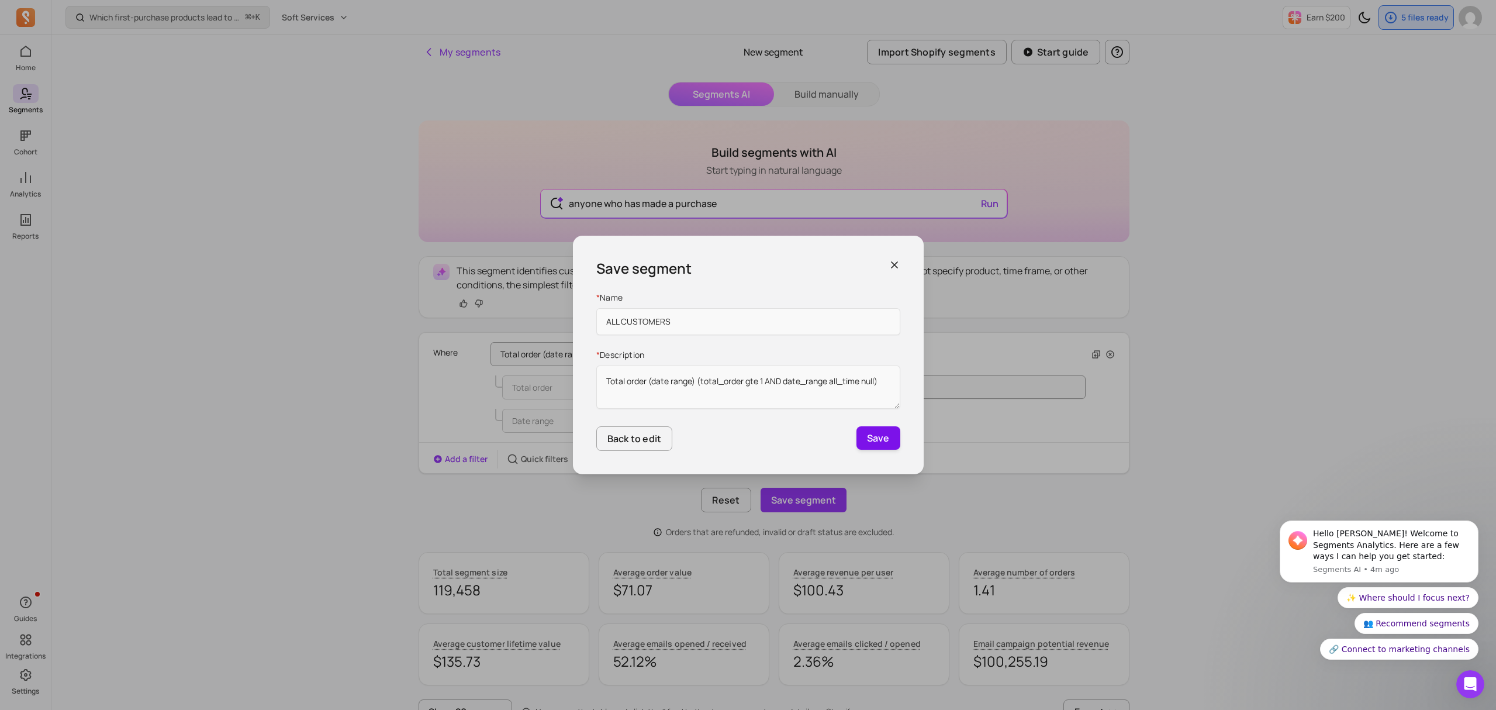
type input "ALL CUSTOMERS"
click at [868, 441] on button "Save" at bounding box center [878, 437] width 44 height 23
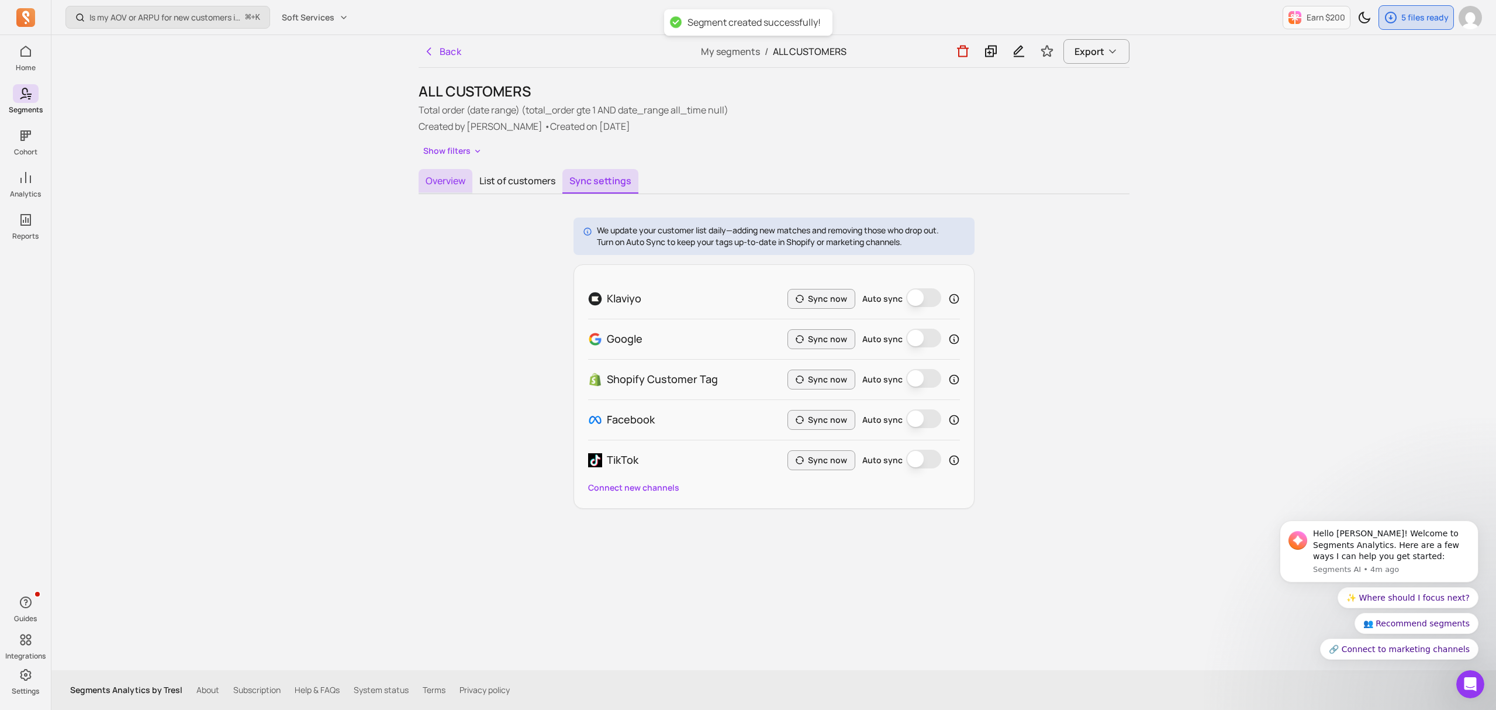
click at [435, 179] on button "Overview" at bounding box center [446, 181] width 54 height 25
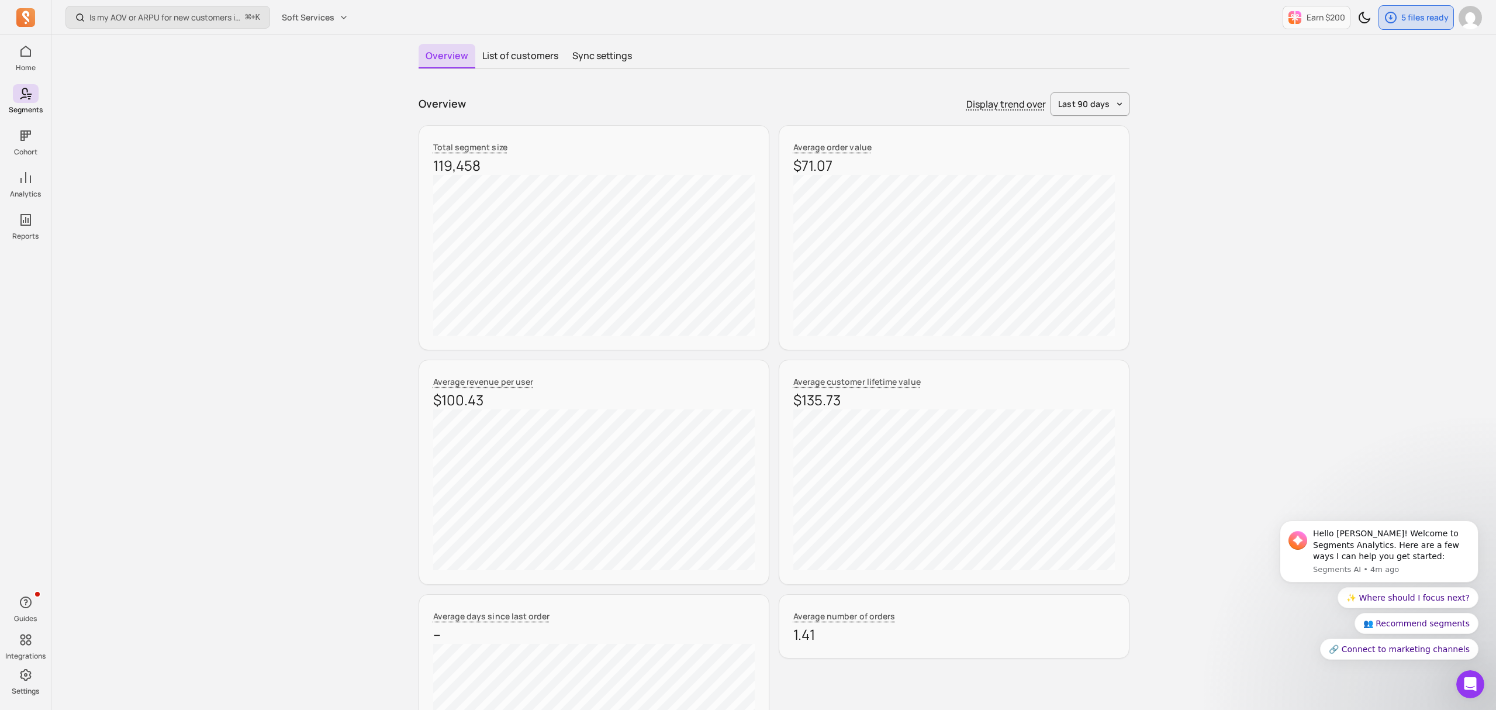
scroll to position [122, 0]
